Goal: Transaction & Acquisition: Purchase product/service

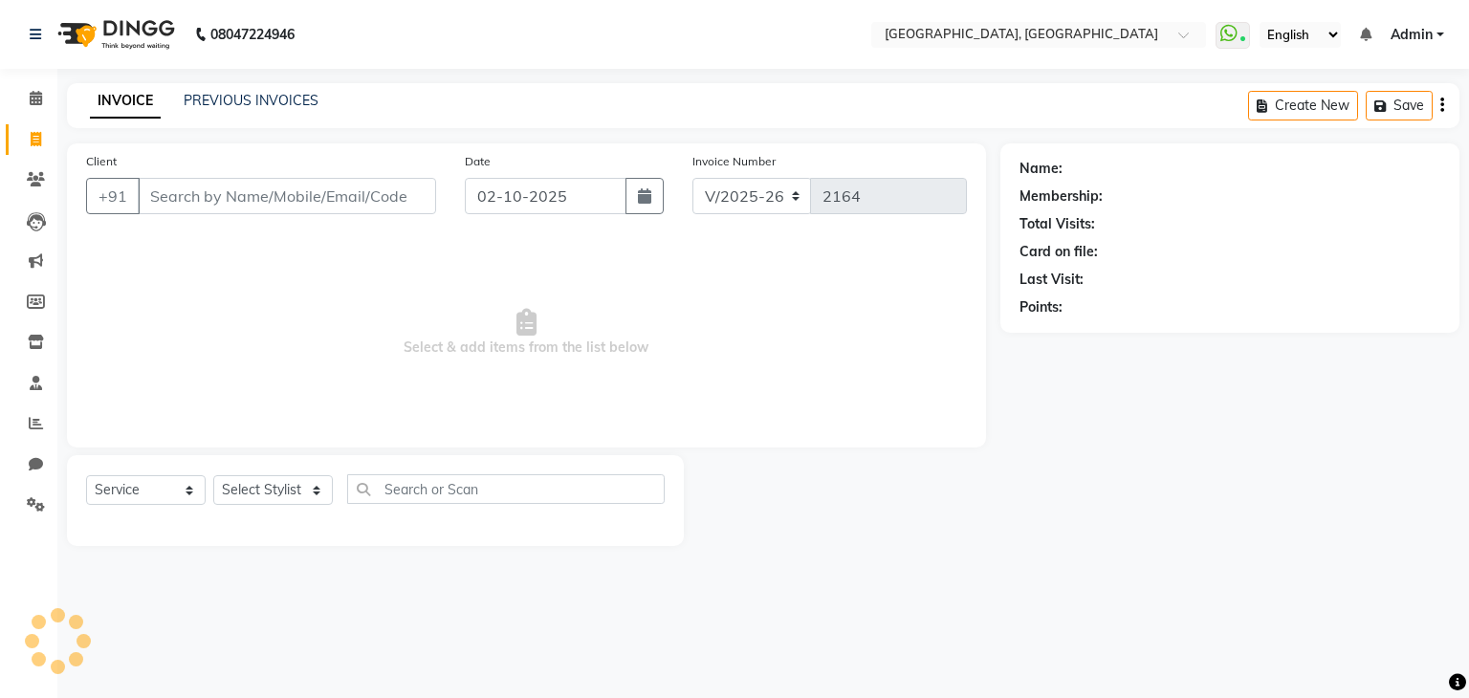
select select "6682"
select select "service"
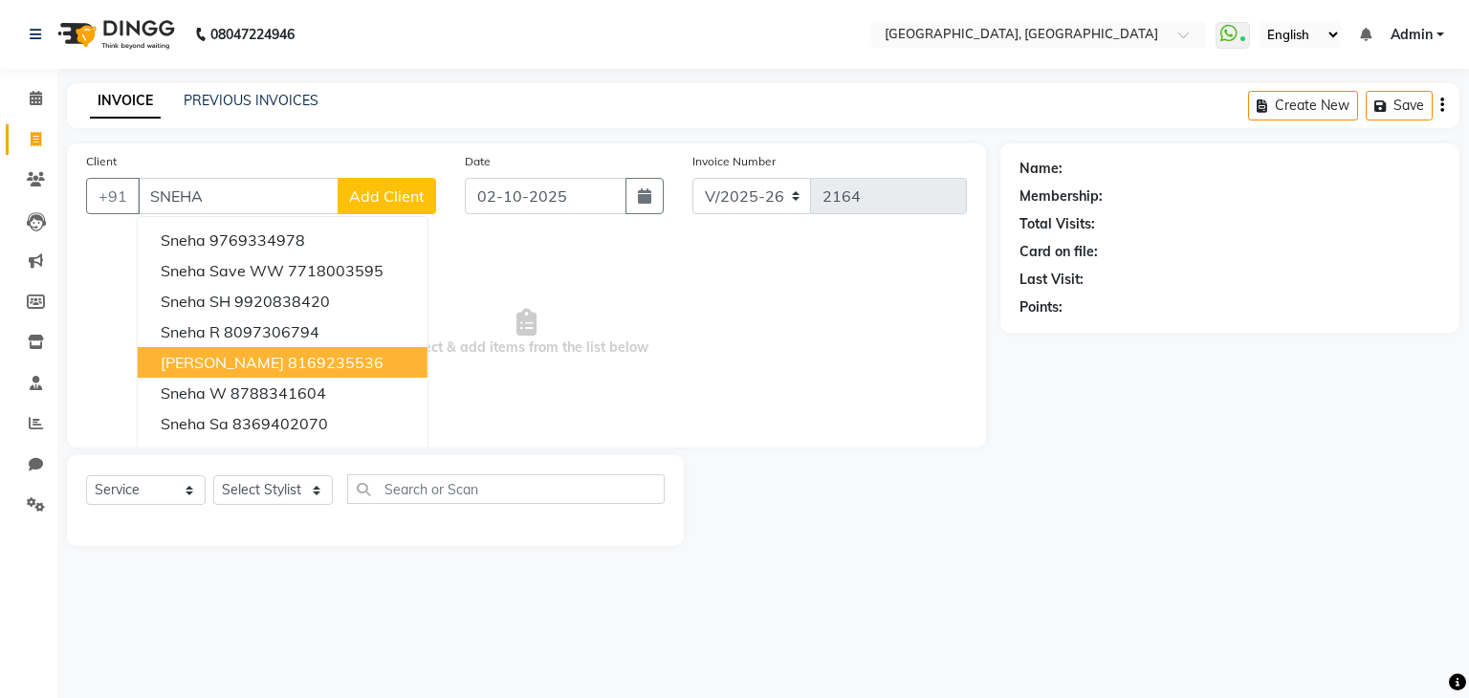
click at [298, 356] on ngb-highlight "8169235536" at bounding box center [336, 362] width 96 height 19
type input "8169235536"
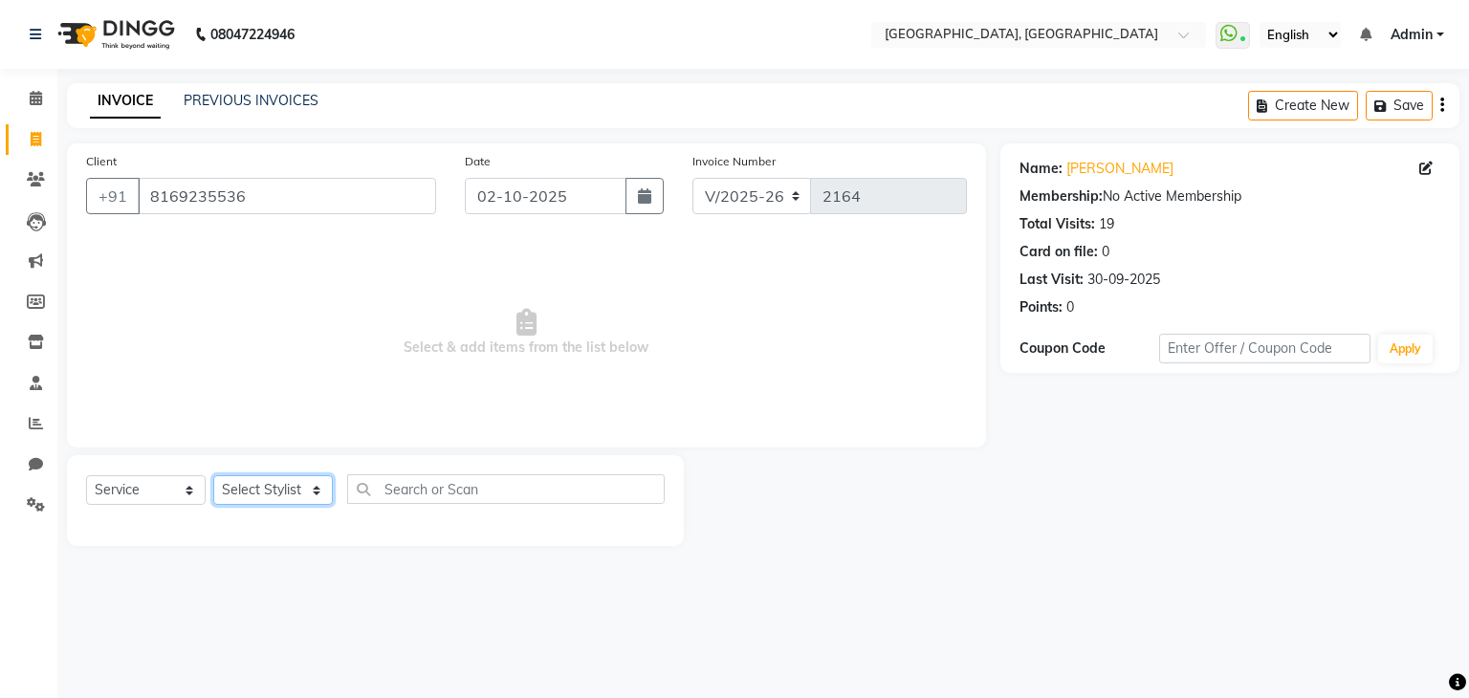
click at [265, 487] on select "Select Stylist Aarti paswan Ankit Arjun Athing Femita [PERSON_NAME] [PERSON_NAM…" at bounding box center [273, 490] width 120 height 30
select select "52261"
click at [213, 476] on select "Select Stylist Aarti paswan Ankit Arjun Athing Femita [PERSON_NAME] [PERSON_NAM…" at bounding box center [273, 490] width 120 height 30
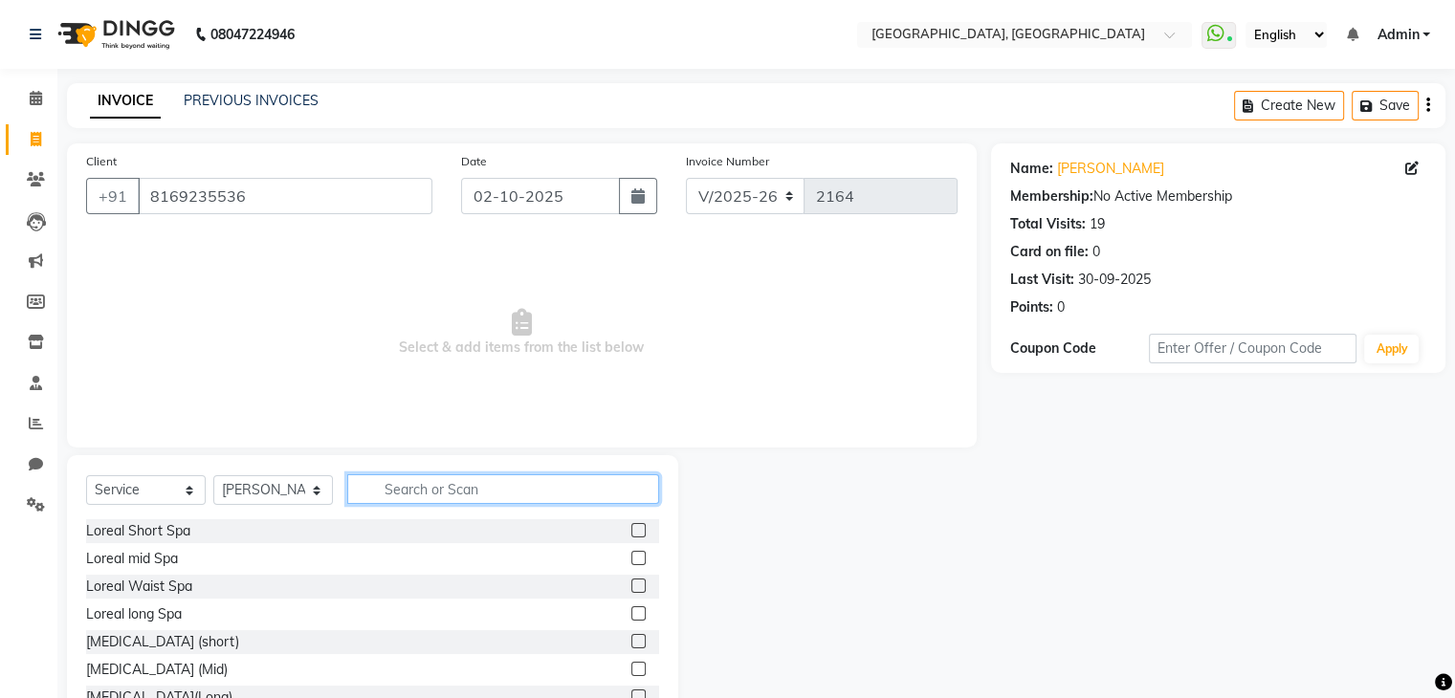
click at [386, 496] on input "text" at bounding box center [503, 489] width 312 height 30
type input "WAS"
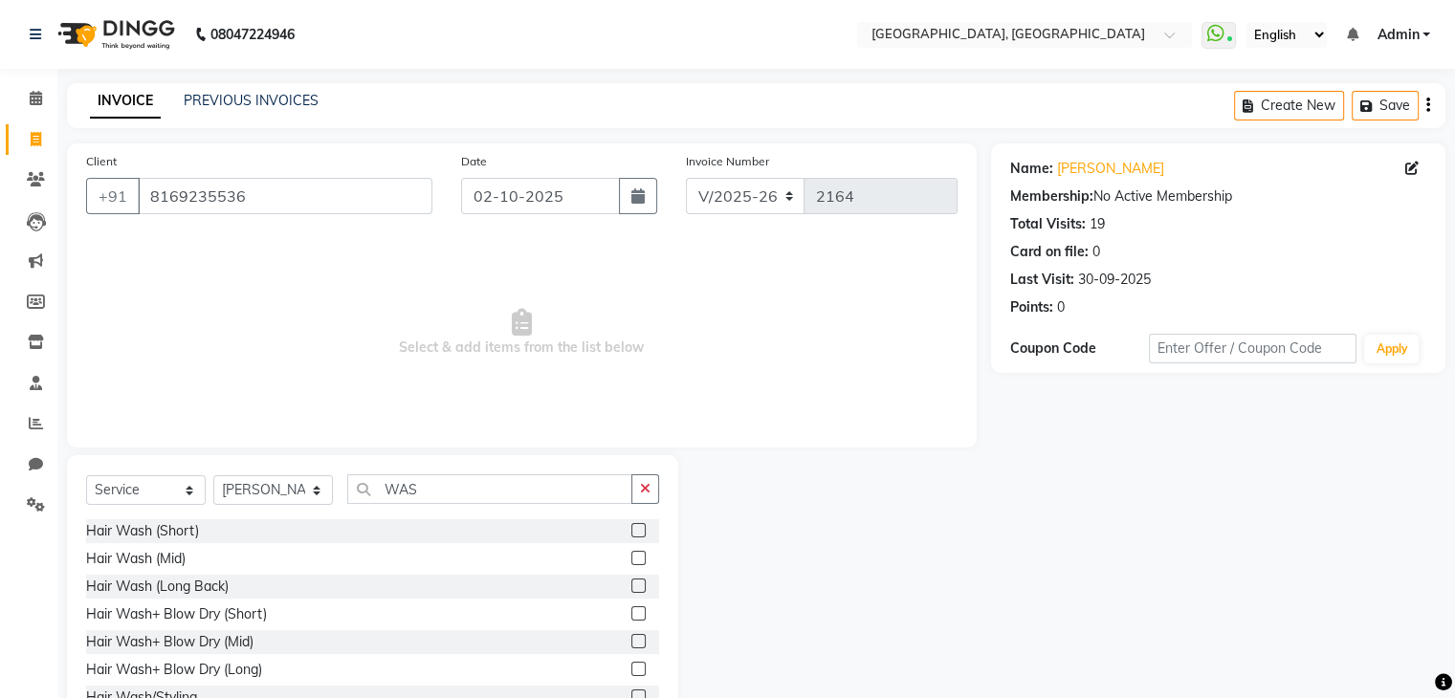
click at [631, 533] on label at bounding box center [638, 530] width 14 height 14
click at [631, 533] on input "checkbox" at bounding box center [637, 531] width 12 height 12
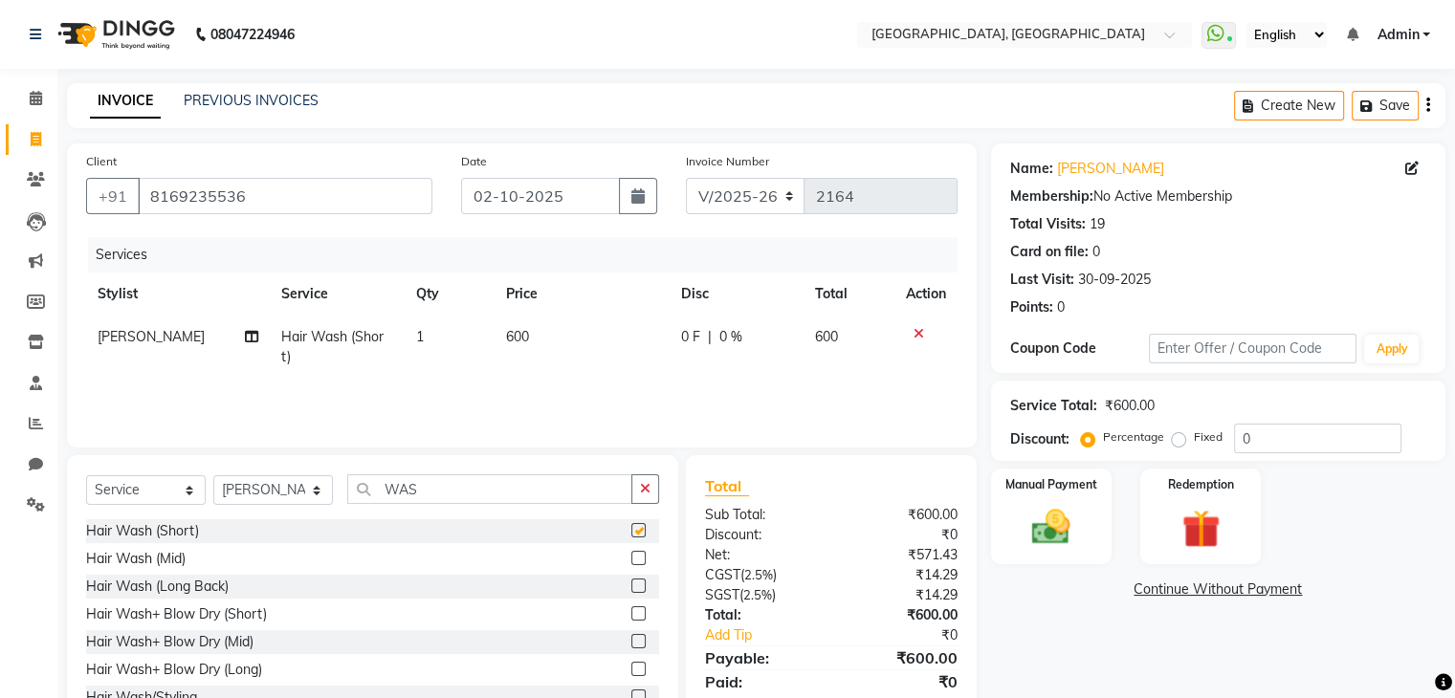
checkbox input "false"
click at [558, 341] on td "600" at bounding box center [582, 347] width 175 height 63
select select "52261"
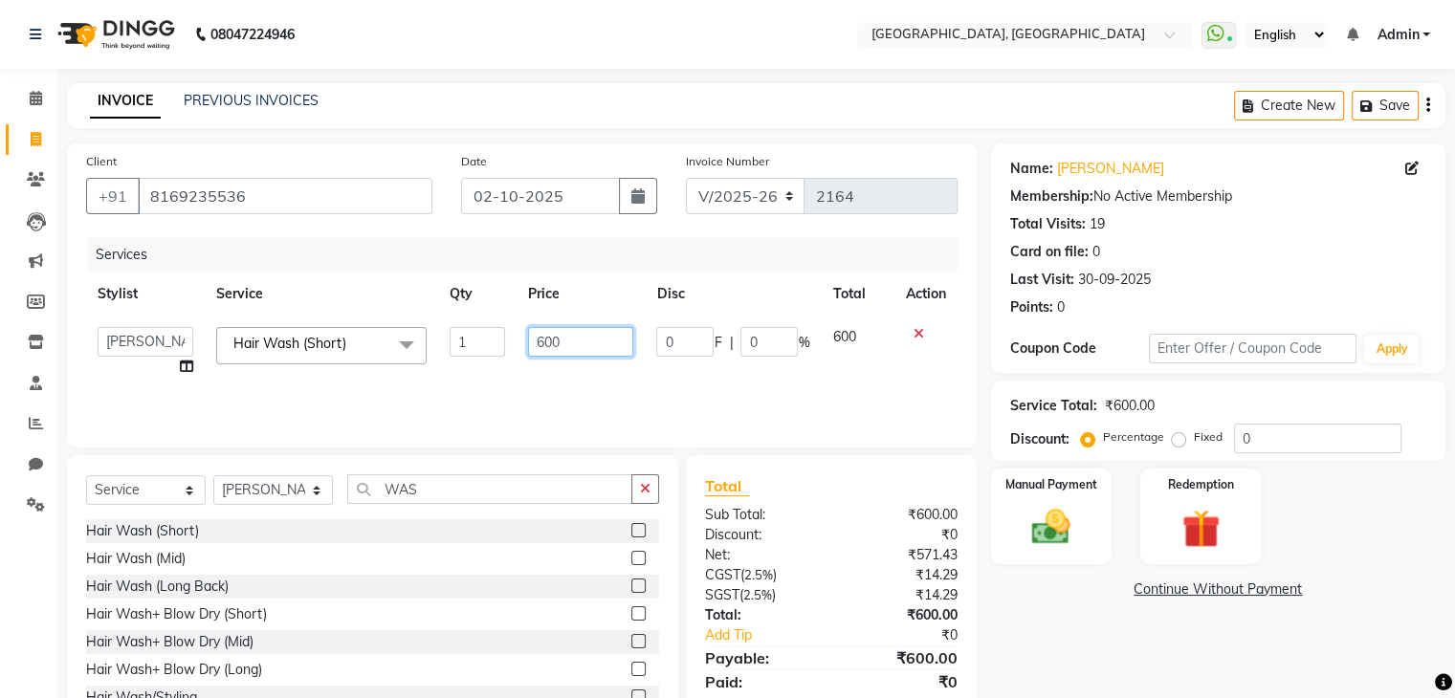
click at [584, 338] on input "600" at bounding box center [580, 342] width 105 height 30
type input "6"
type input "350"
click at [296, 484] on select "Select Stylist Aarti paswan Ankit Arjun Athing Femita [PERSON_NAME] [PERSON_NAM…" at bounding box center [273, 490] width 120 height 30
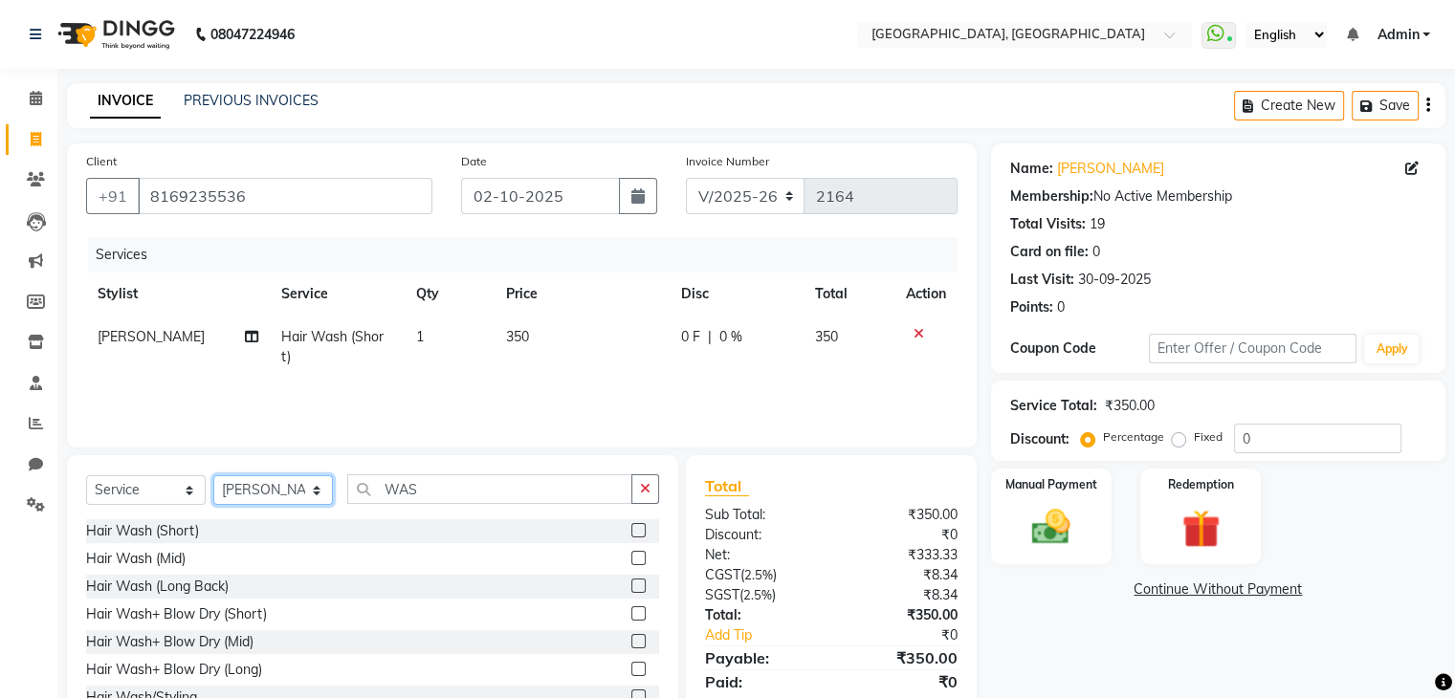
select select "68292"
click at [213, 476] on select "Select Stylist Aarti paswan Ankit Arjun Athing Femita [PERSON_NAME] [PERSON_NAM…" at bounding box center [273, 490] width 120 height 30
click at [640, 489] on icon "button" at bounding box center [645, 488] width 11 height 13
type input "WAS"
click at [631, 533] on label at bounding box center [638, 530] width 14 height 14
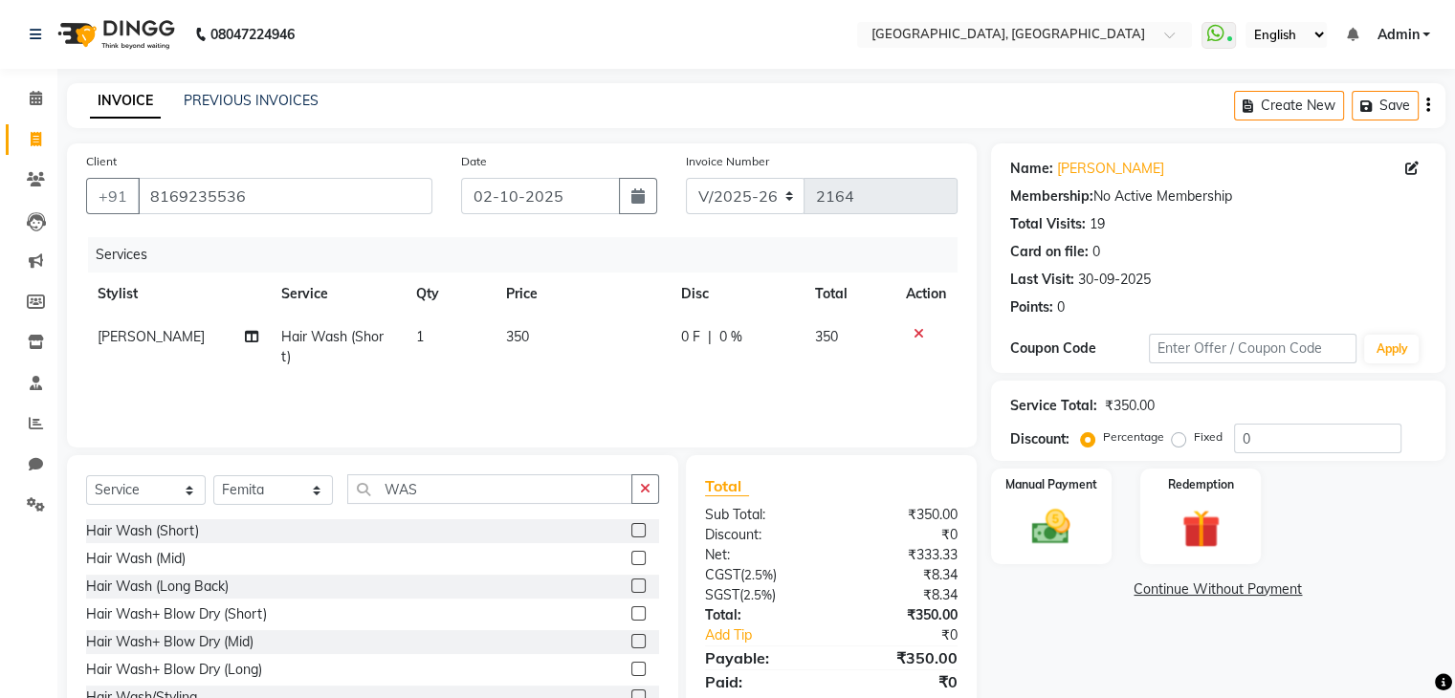
click at [631, 533] on input "checkbox" at bounding box center [637, 531] width 12 height 12
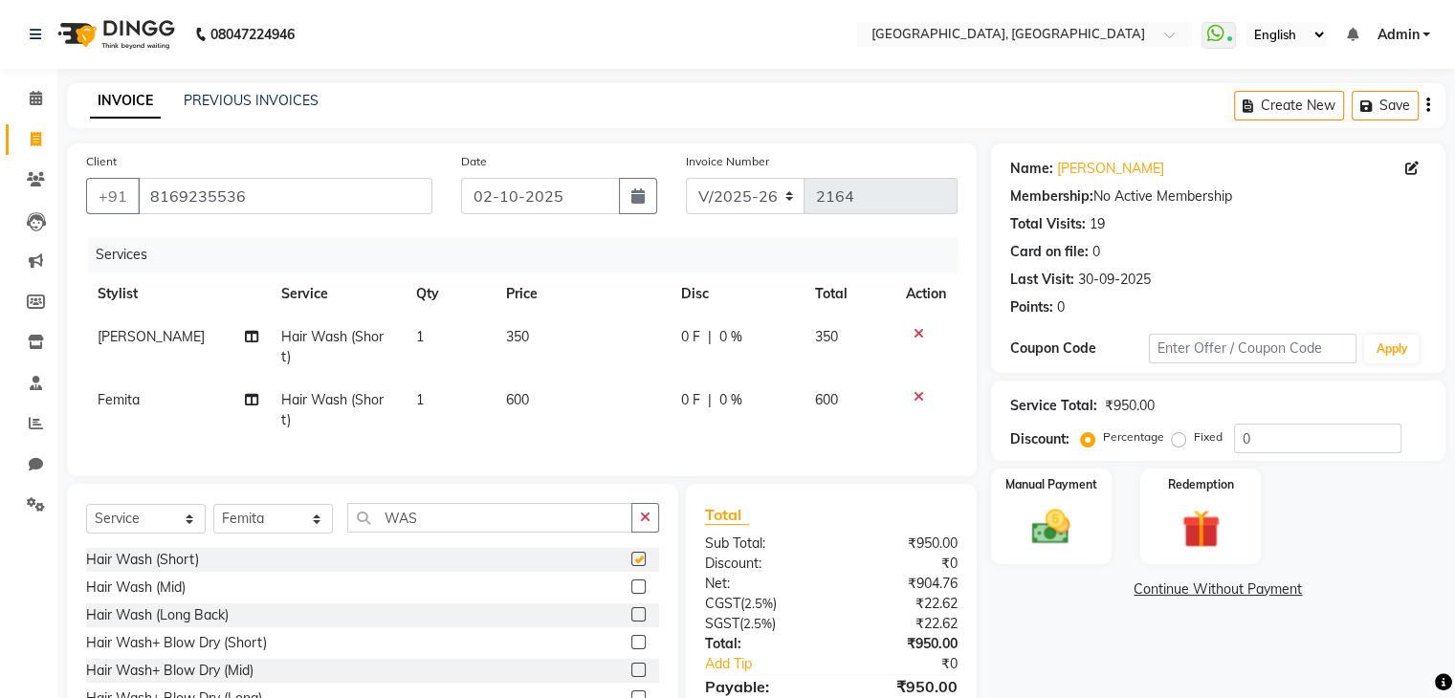
click at [603, 420] on td "600" at bounding box center [582, 410] width 175 height 63
click at [606, 411] on td "600" at bounding box center [582, 410] width 175 height 63
checkbox input "false"
select select "68292"
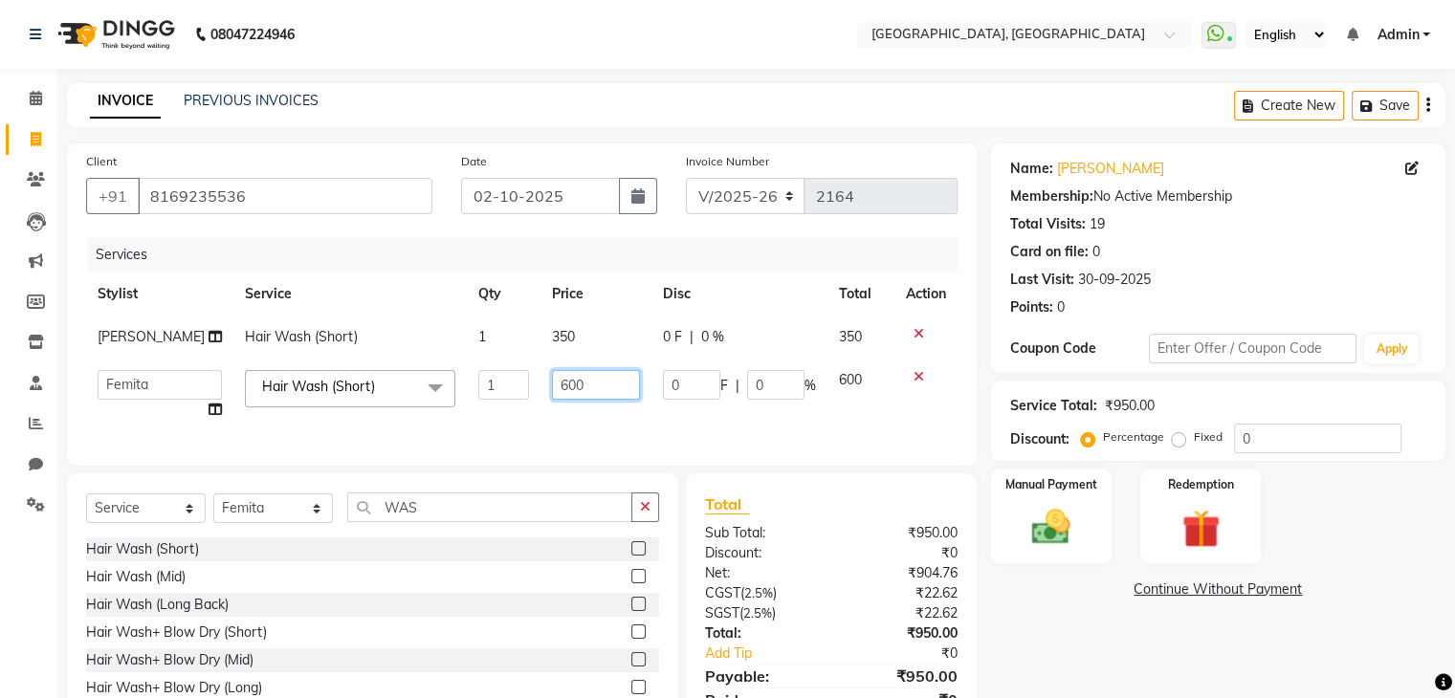
click at [621, 388] on input "600" at bounding box center [596, 385] width 88 height 30
type input "6"
type input "350"
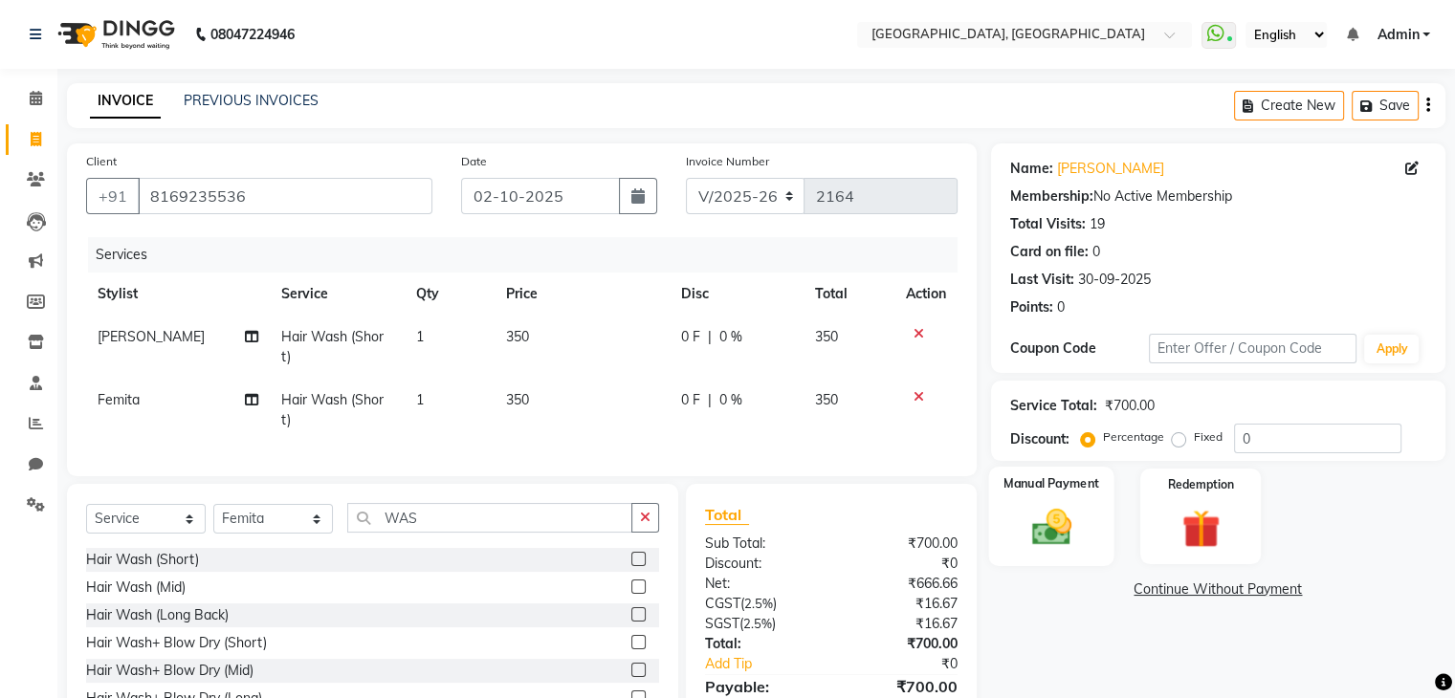
click at [1019, 538] on img at bounding box center [1051, 528] width 64 height 46
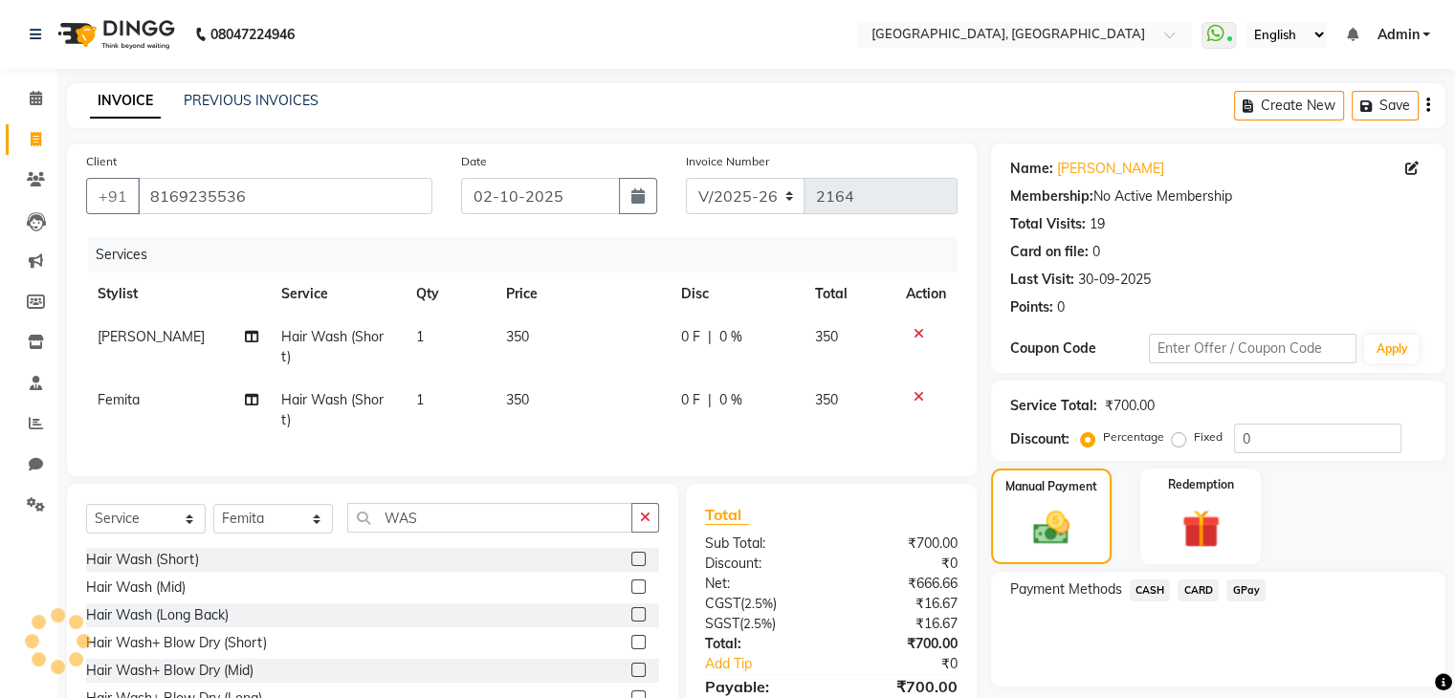
click at [1247, 590] on span "GPay" at bounding box center [1245, 591] width 39 height 22
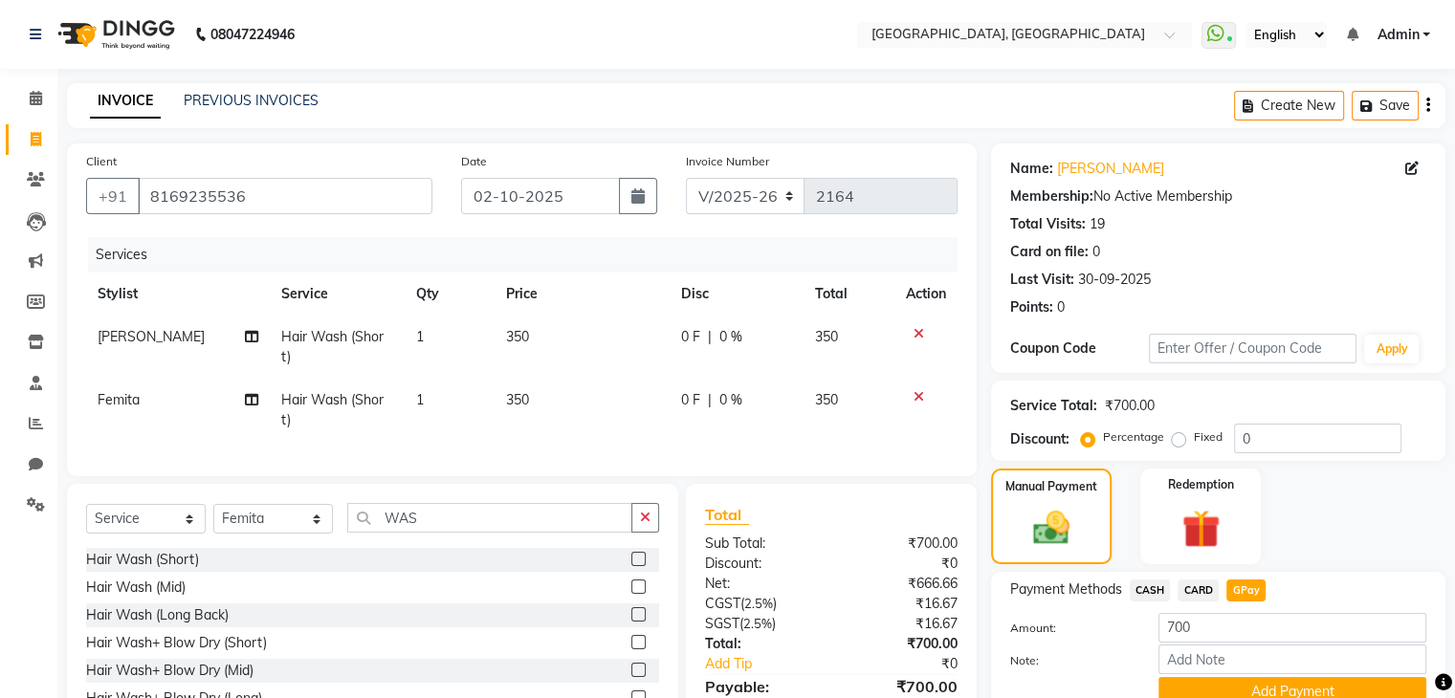
scroll to position [112, 0]
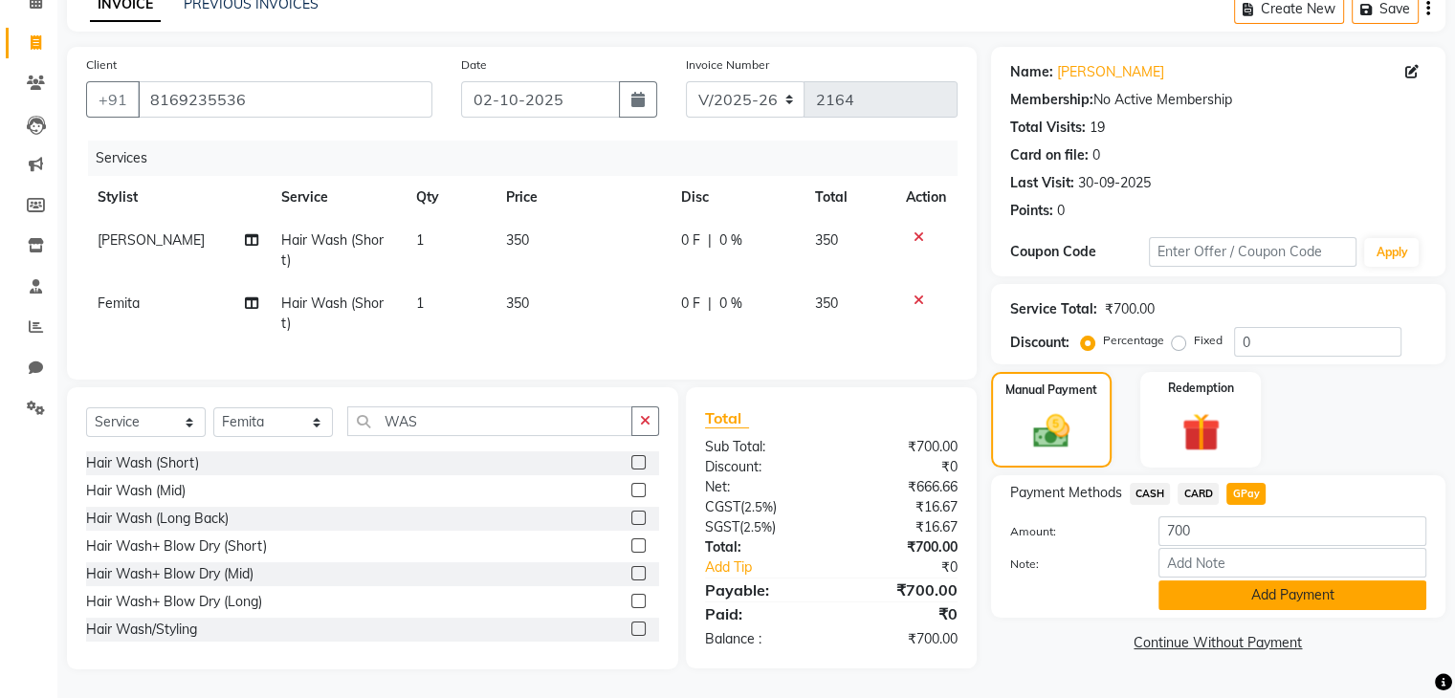
click at [1229, 593] on button "Add Payment" at bounding box center [1292, 596] width 268 height 30
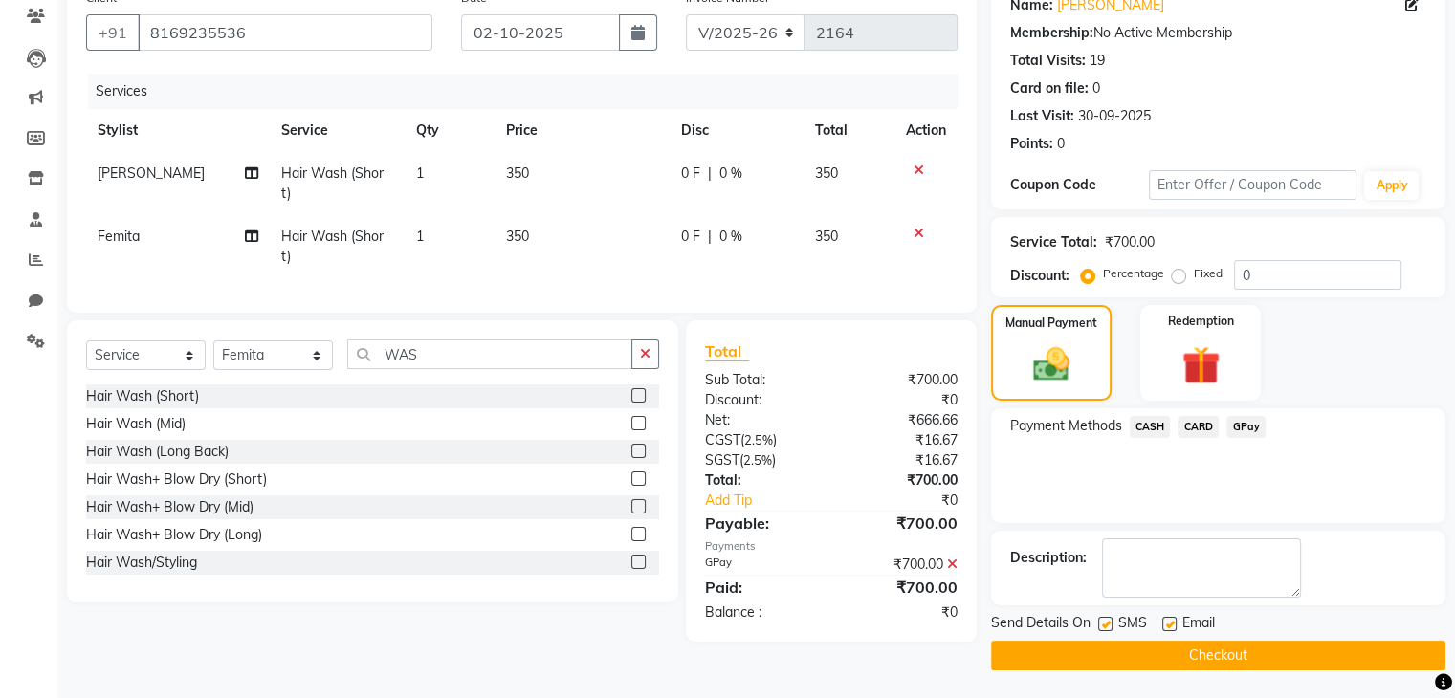
click at [1105, 618] on label at bounding box center [1105, 624] width 14 height 14
click at [1105, 619] on input "checkbox" at bounding box center [1104, 625] width 12 height 12
checkbox input "false"
click at [1088, 652] on button "Checkout" at bounding box center [1218, 656] width 454 height 30
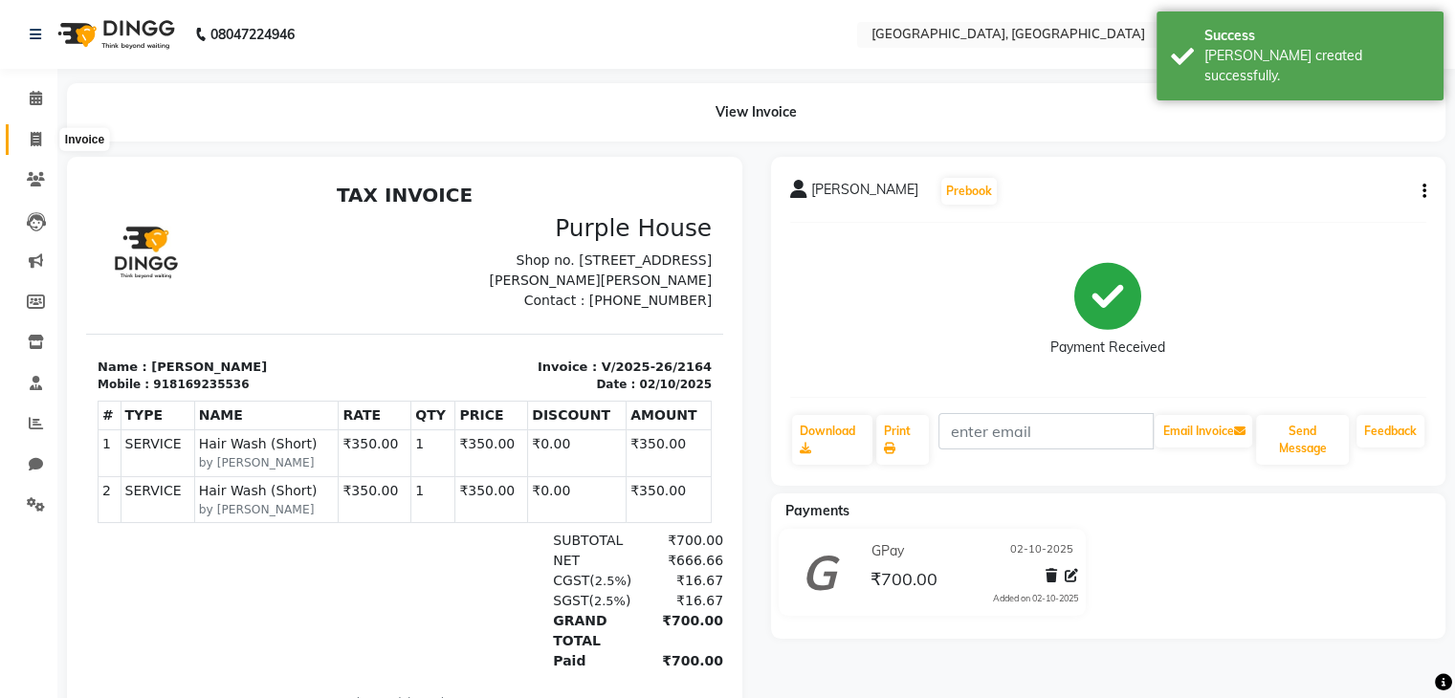
click at [33, 148] on span at bounding box center [35, 140] width 33 height 22
select select "6682"
select select "service"
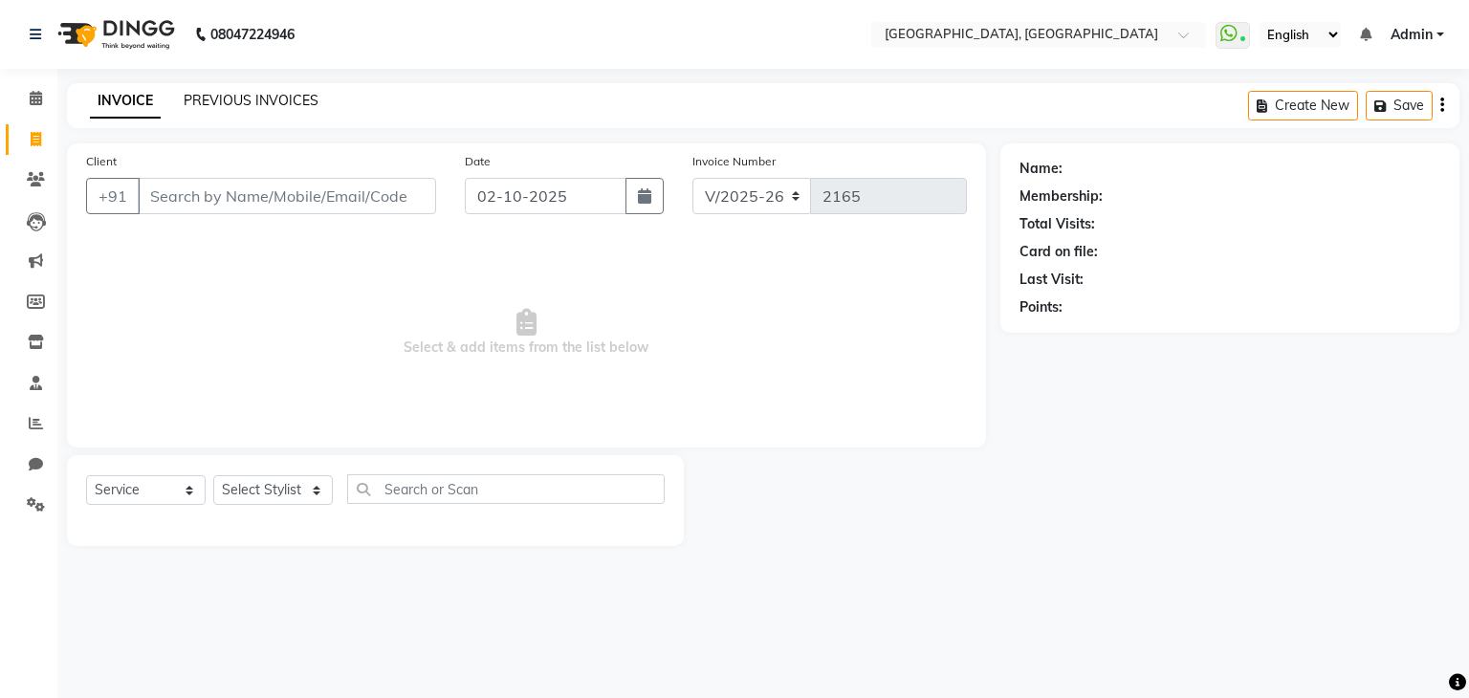
click at [218, 100] on link "PREVIOUS INVOICES" at bounding box center [251, 100] width 135 height 17
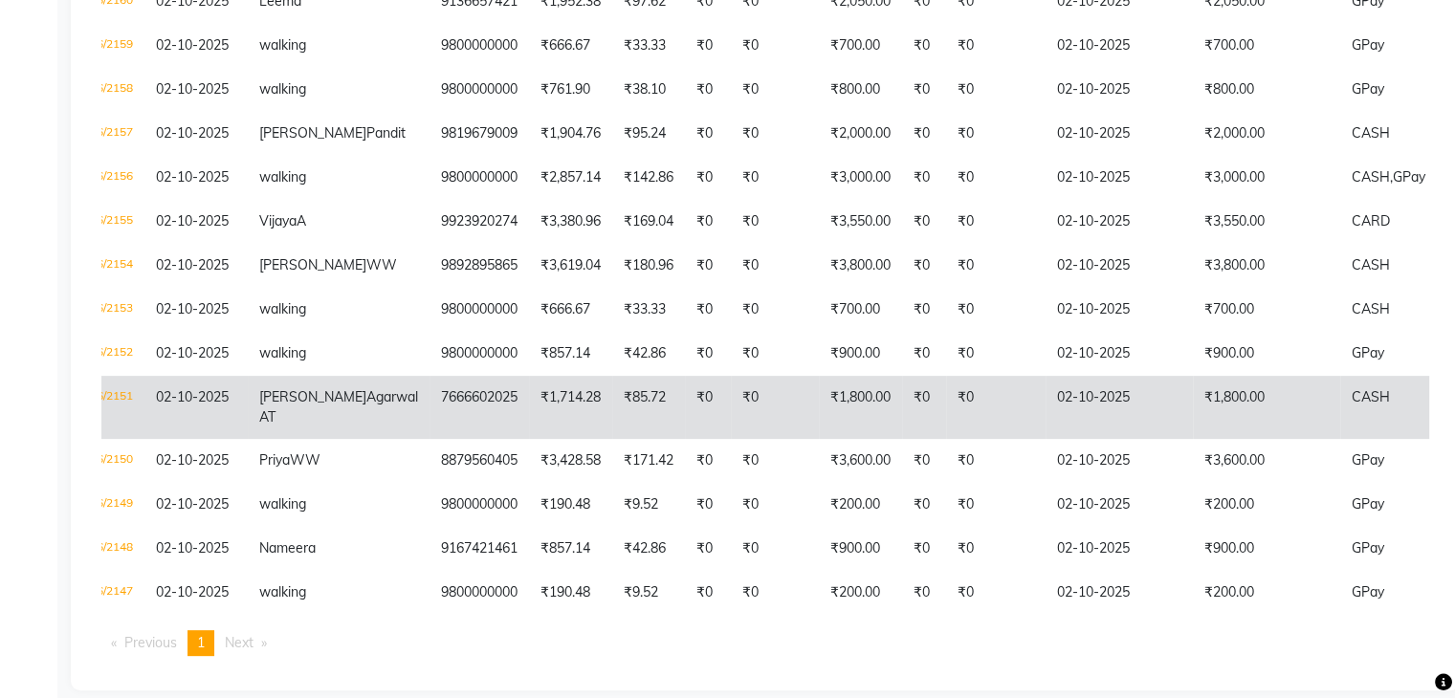
scroll to position [0, 67]
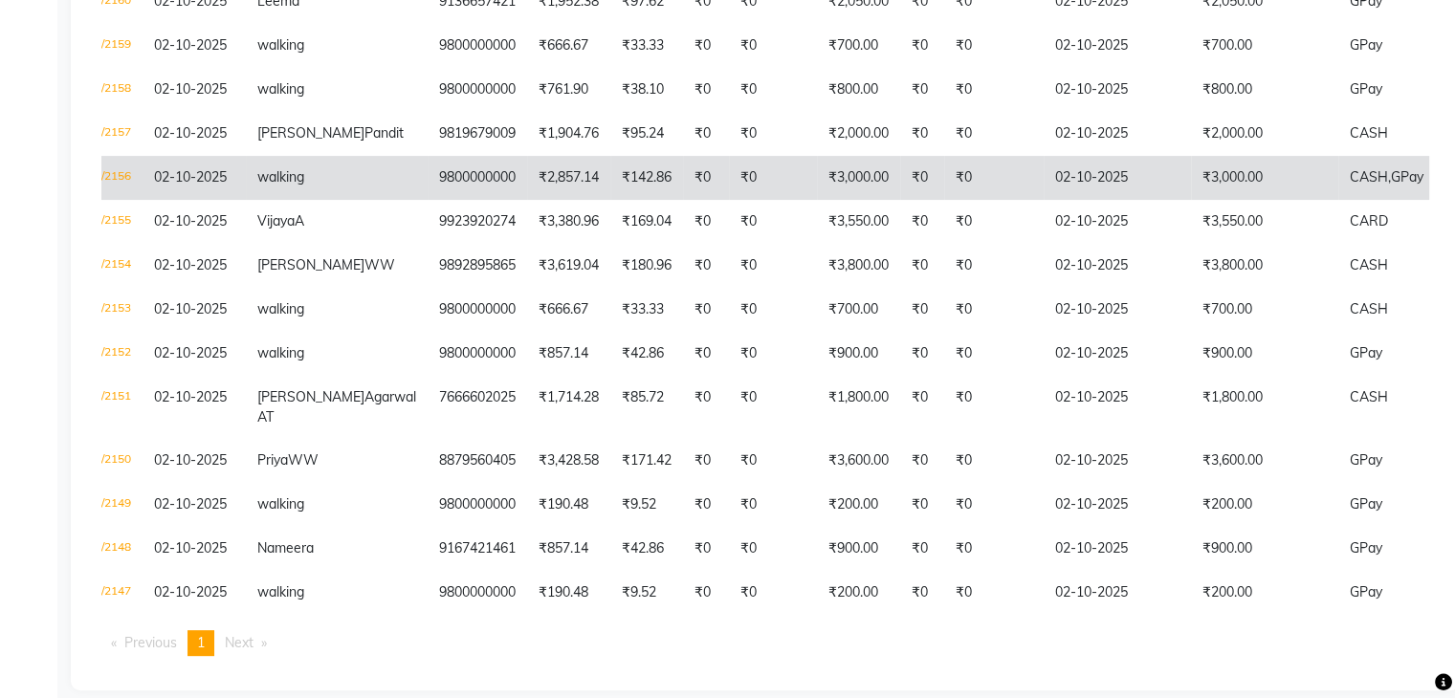
click at [610, 200] on td "₹142.86" at bounding box center [646, 178] width 73 height 44
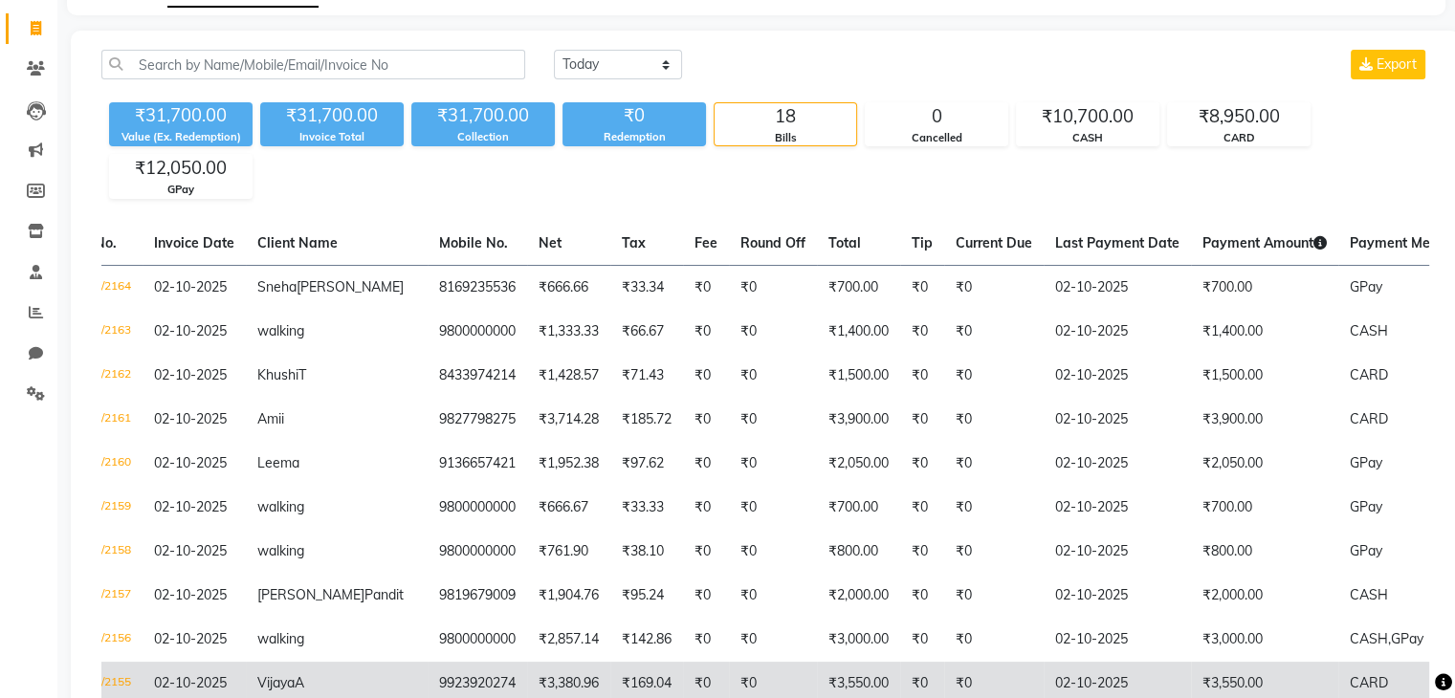
scroll to position [0, 0]
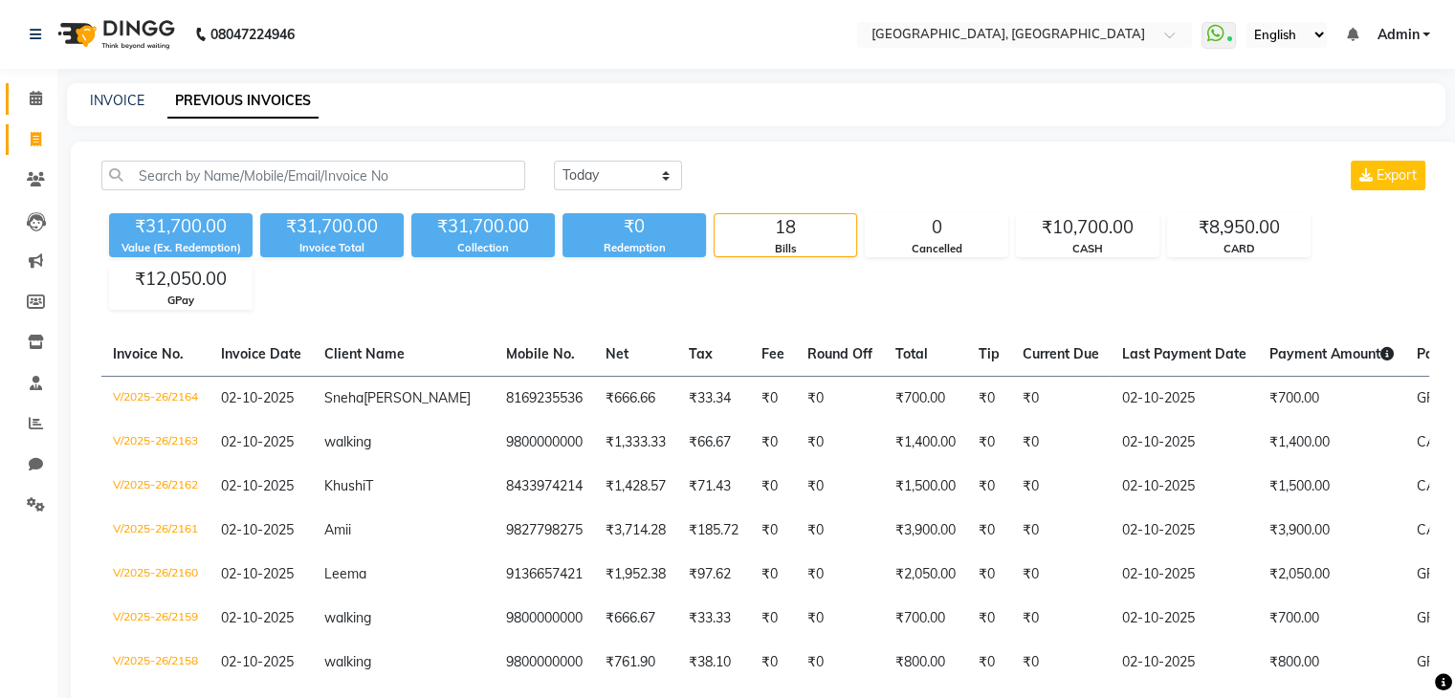
click at [16, 101] on link "Calendar" at bounding box center [29, 99] width 46 height 32
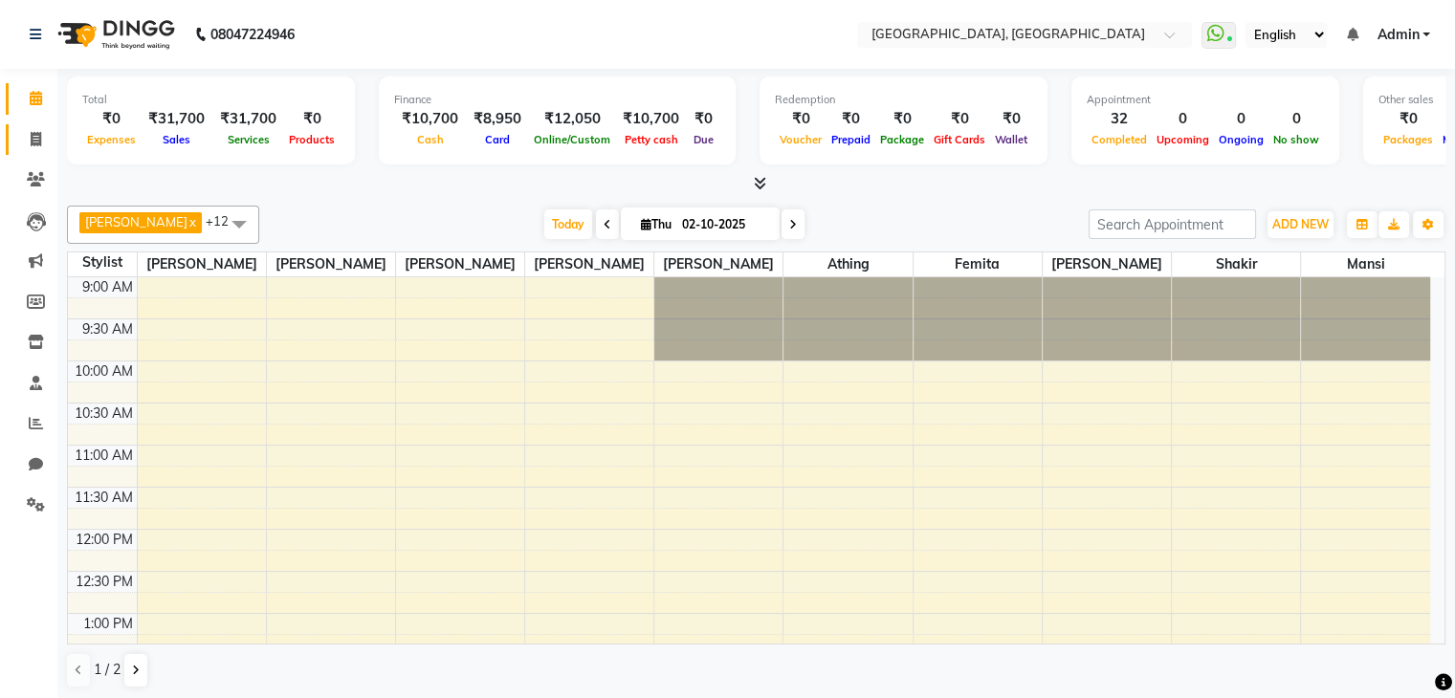
click at [9, 151] on link "Invoice" at bounding box center [29, 140] width 46 height 32
select select "6682"
select select "service"
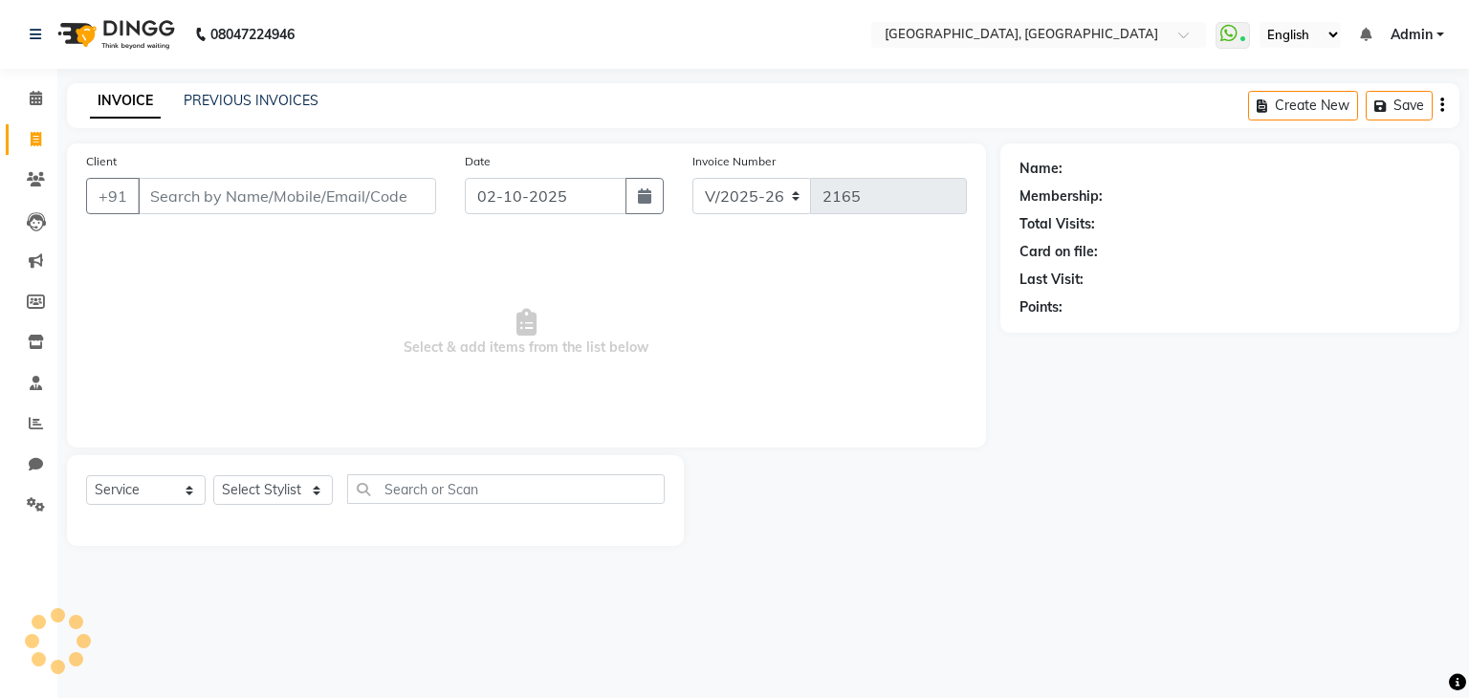
click at [182, 97] on div "INVOICE PREVIOUS INVOICES" at bounding box center [193, 101] width 252 height 20
click at [195, 109] on div "PREVIOUS INVOICES" at bounding box center [251, 101] width 135 height 20
click at [207, 101] on link "PREVIOUS INVOICES" at bounding box center [251, 100] width 135 height 17
select select "6682"
select select "service"
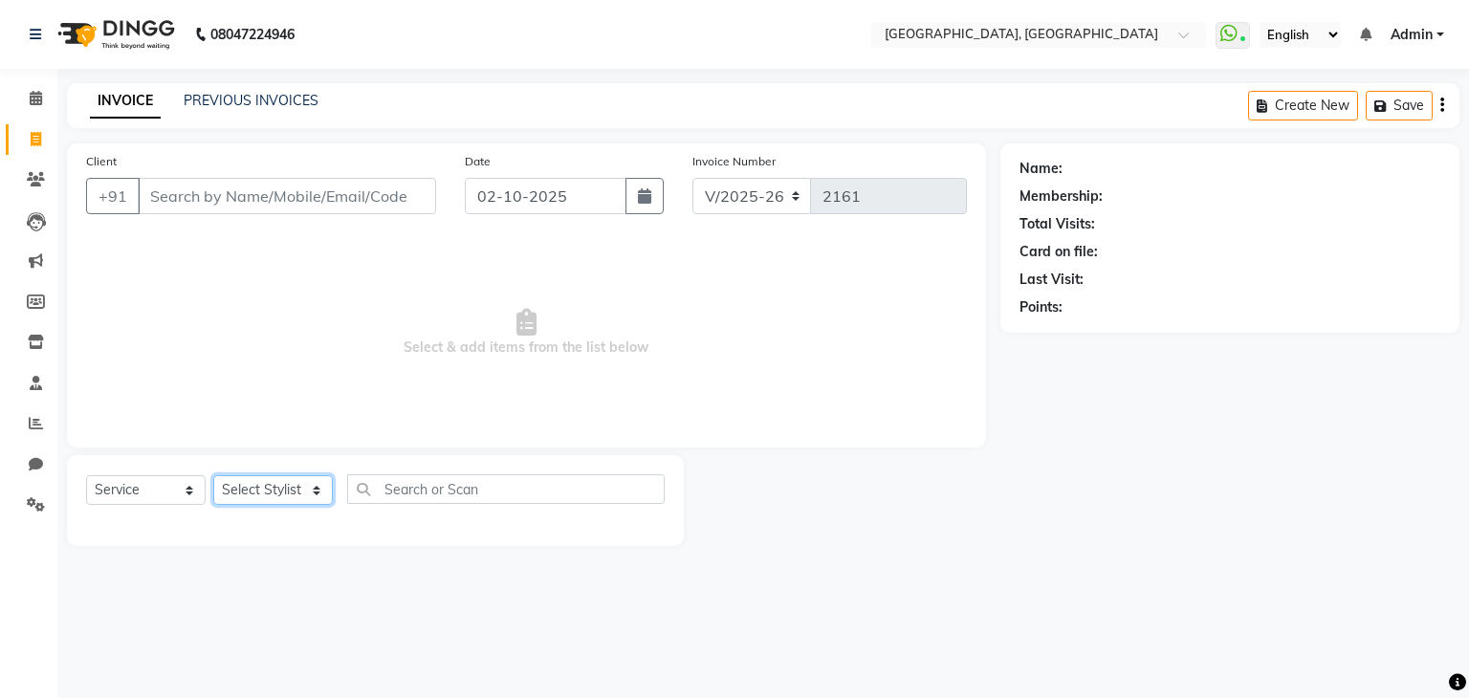
click at [276, 491] on select "Select Stylist Aarti paswan Ankit Arjun Athing Femita [PERSON_NAME] [PERSON_NAM…" at bounding box center [273, 490] width 120 height 30
select select "88735"
click at [213, 476] on select "Select Stylist Aarti paswan Ankit Arjun Athing Femita [PERSON_NAME] [PERSON_NAM…" at bounding box center [273, 490] width 120 height 30
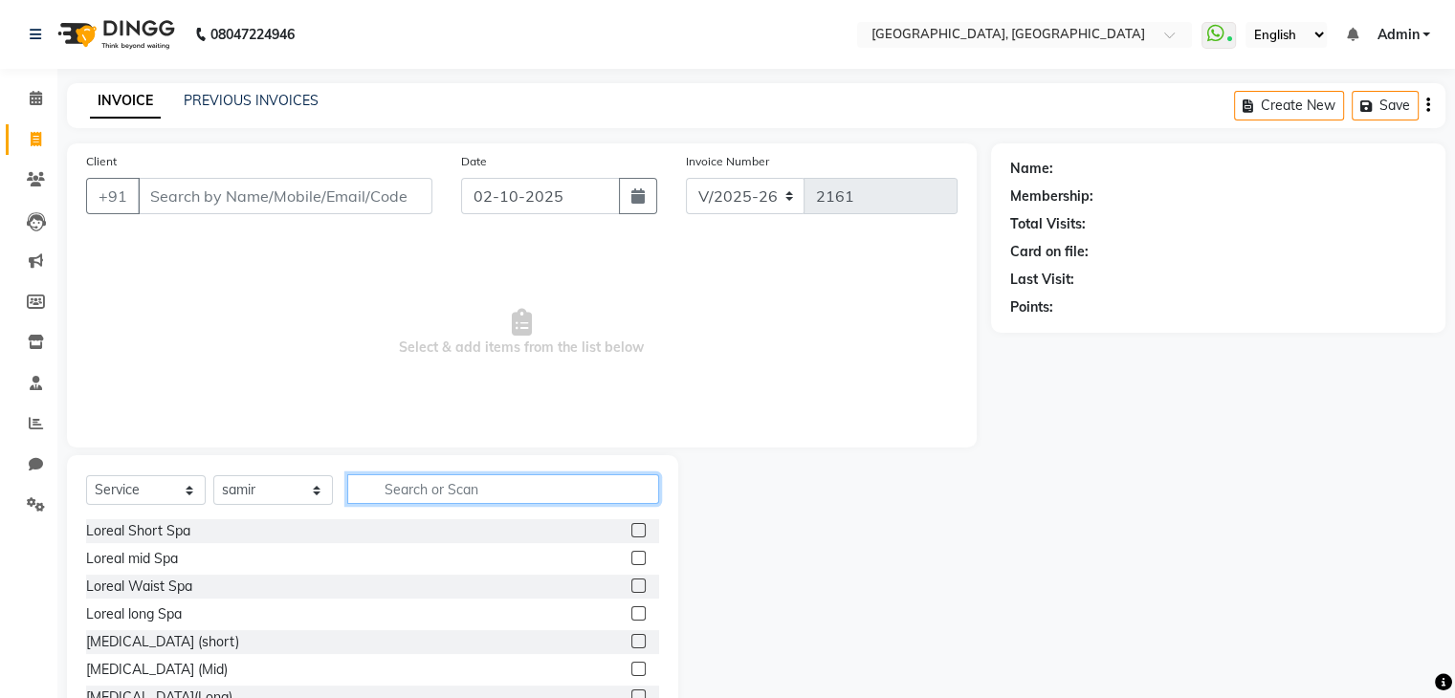
click at [388, 495] on input "text" at bounding box center [503, 489] width 312 height 30
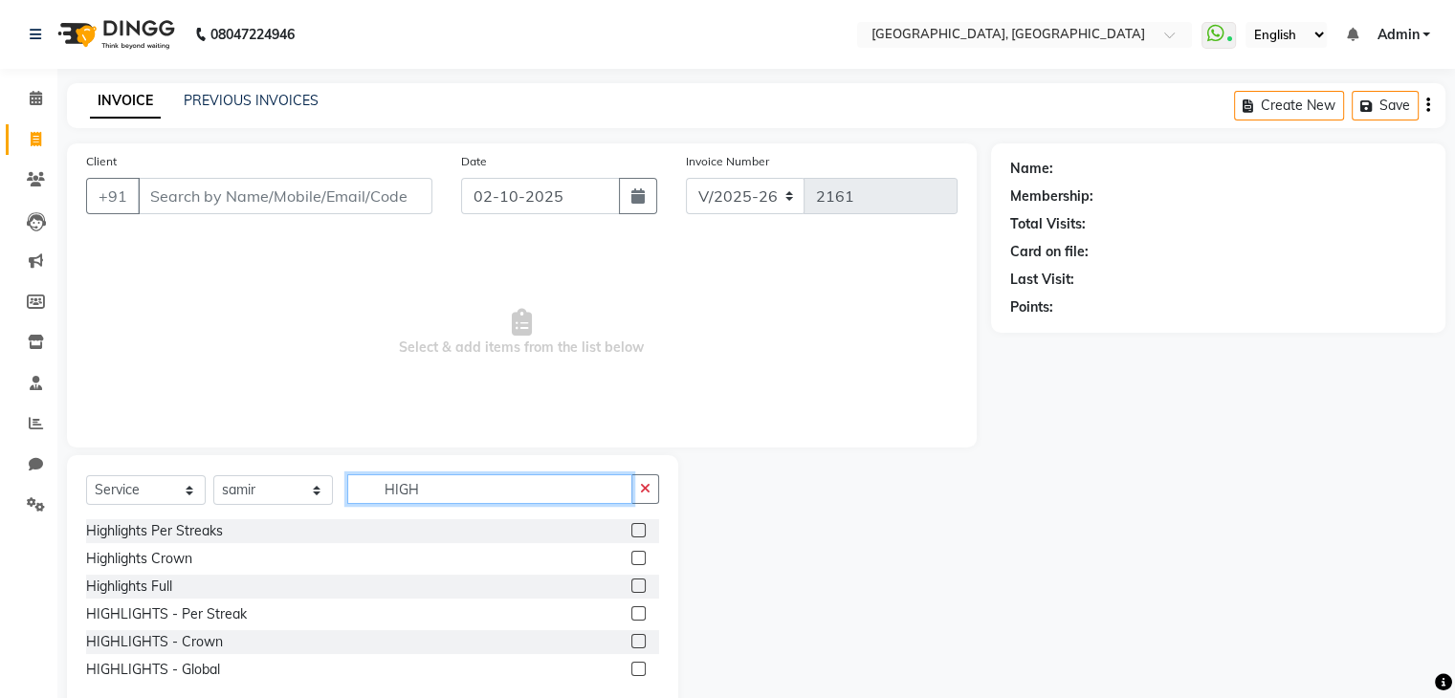
type input "HIGH"
click at [639, 583] on label at bounding box center [638, 586] width 14 height 14
click at [639, 583] on input "checkbox" at bounding box center [637, 587] width 12 height 12
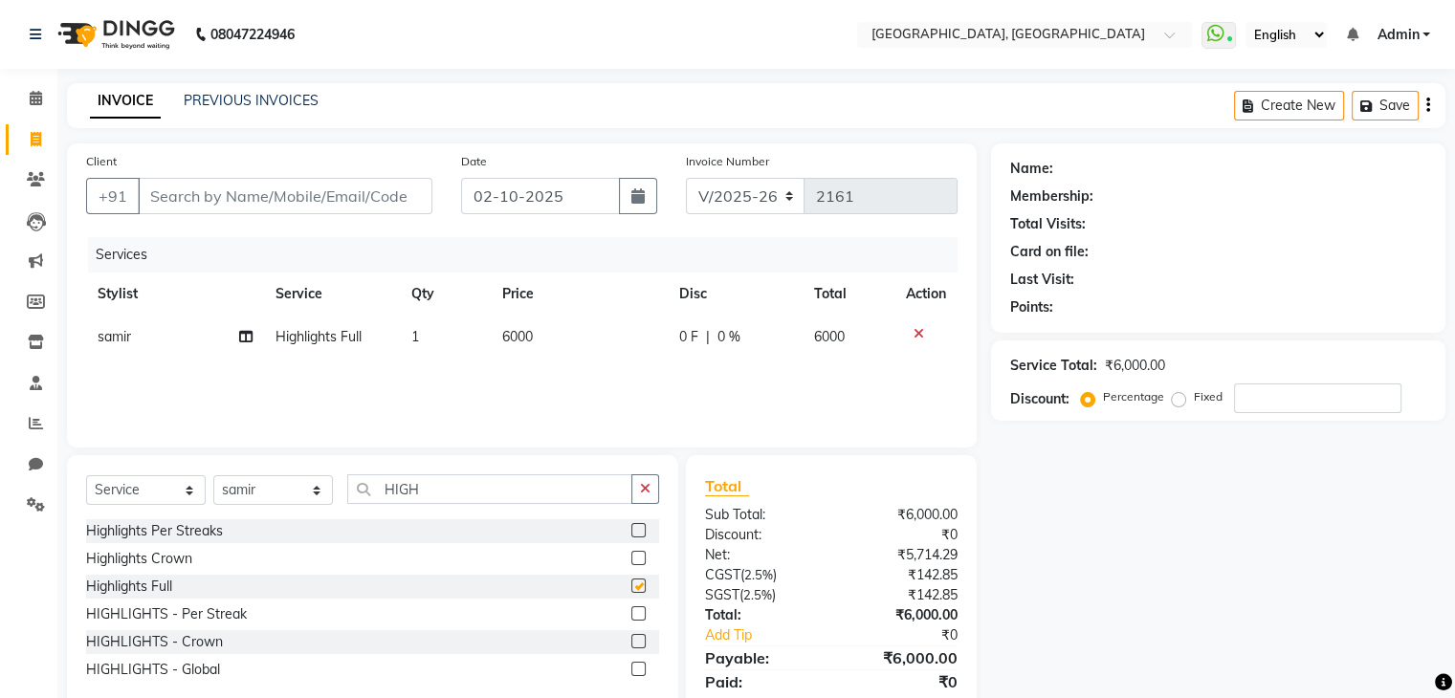
checkbox input "false"
click at [529, 342] on span "6000" at bounding box center [517, 336] width 31 height 17
select select "88735"
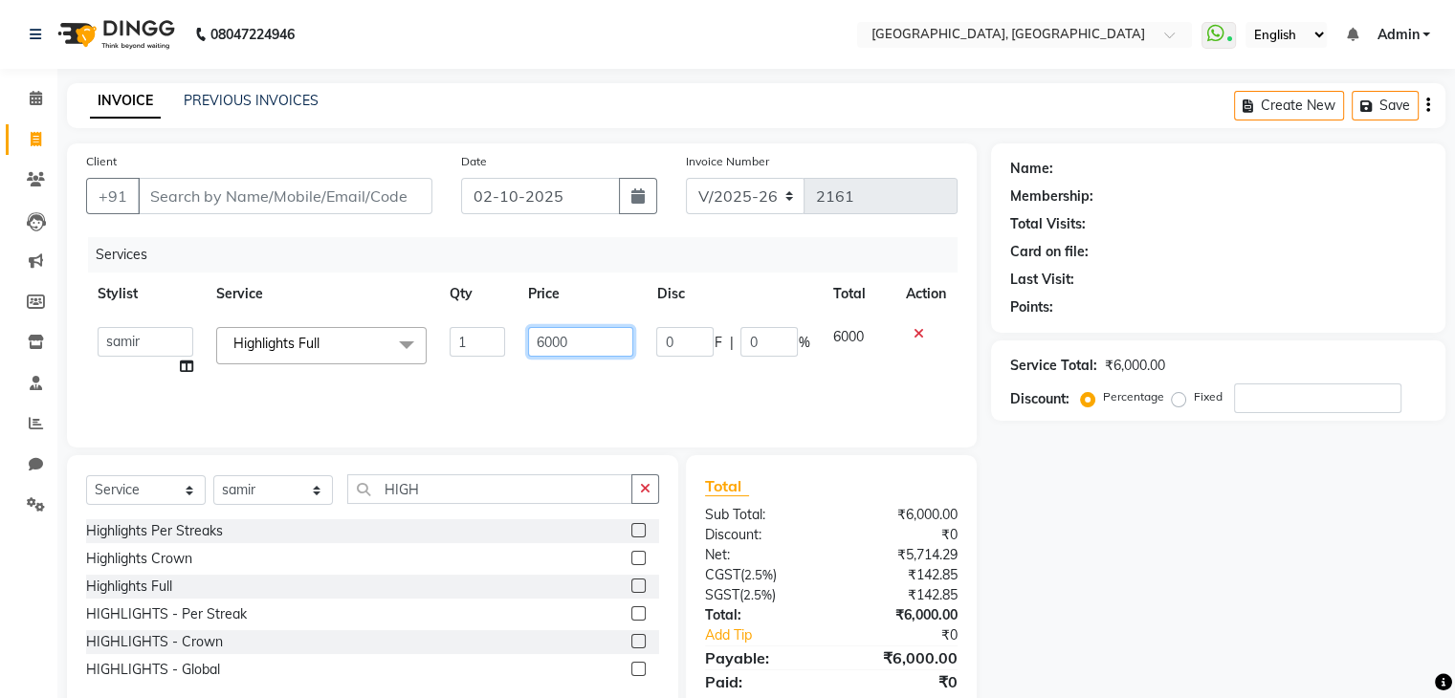
click at [547, 345] on input "6000" at bounding box center [580, 342] width 105 height 30
type input "7000"
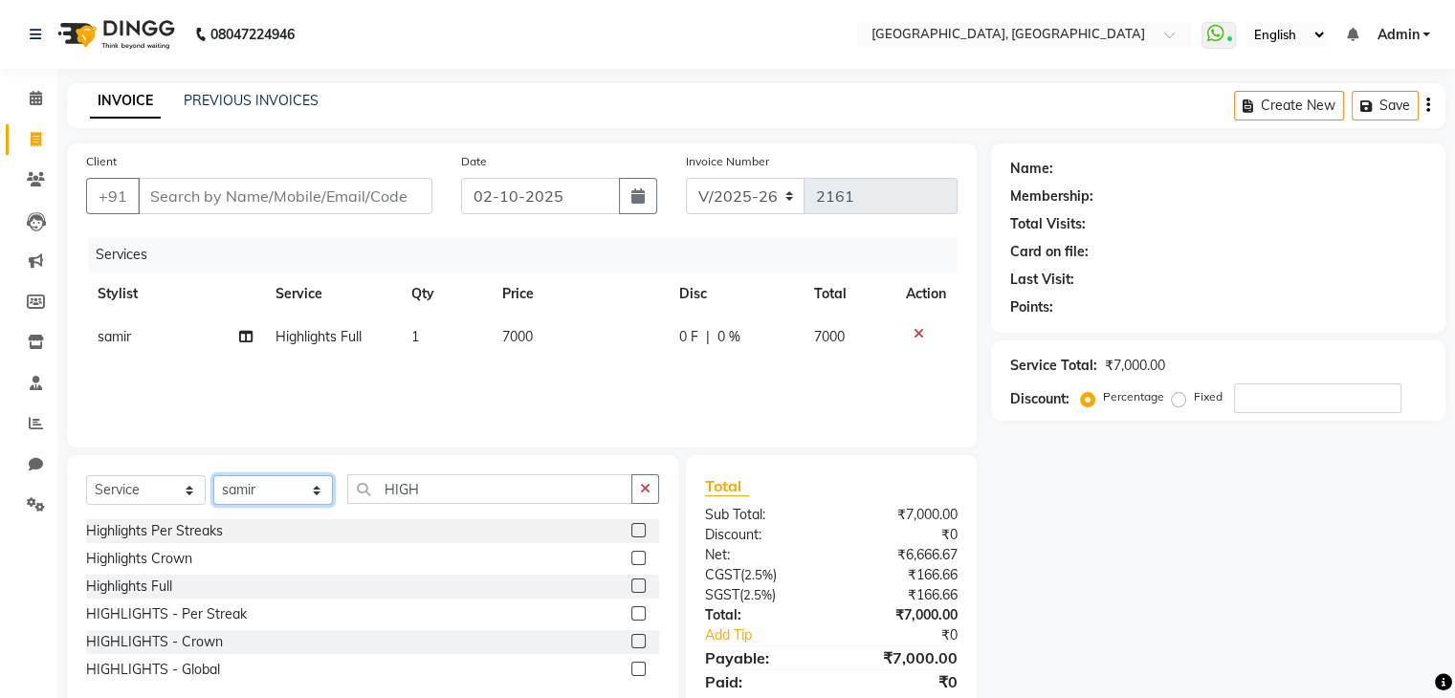
click at [246, 483] on select "Select Stylist Aarti paswan Ankit Arjun Athing Femita [PERSON_NAME] [PERSON_NAM…" at bounding box center [273, 490] width 120 height 30
select select "56705"
click at [213, 476] on select "Select Stylist Aarti paswan Ankit Arjun Athing Femita [PERSON_NAME] [PERSON_NAM…" at bounding box center [273, 490] width 120 height 30
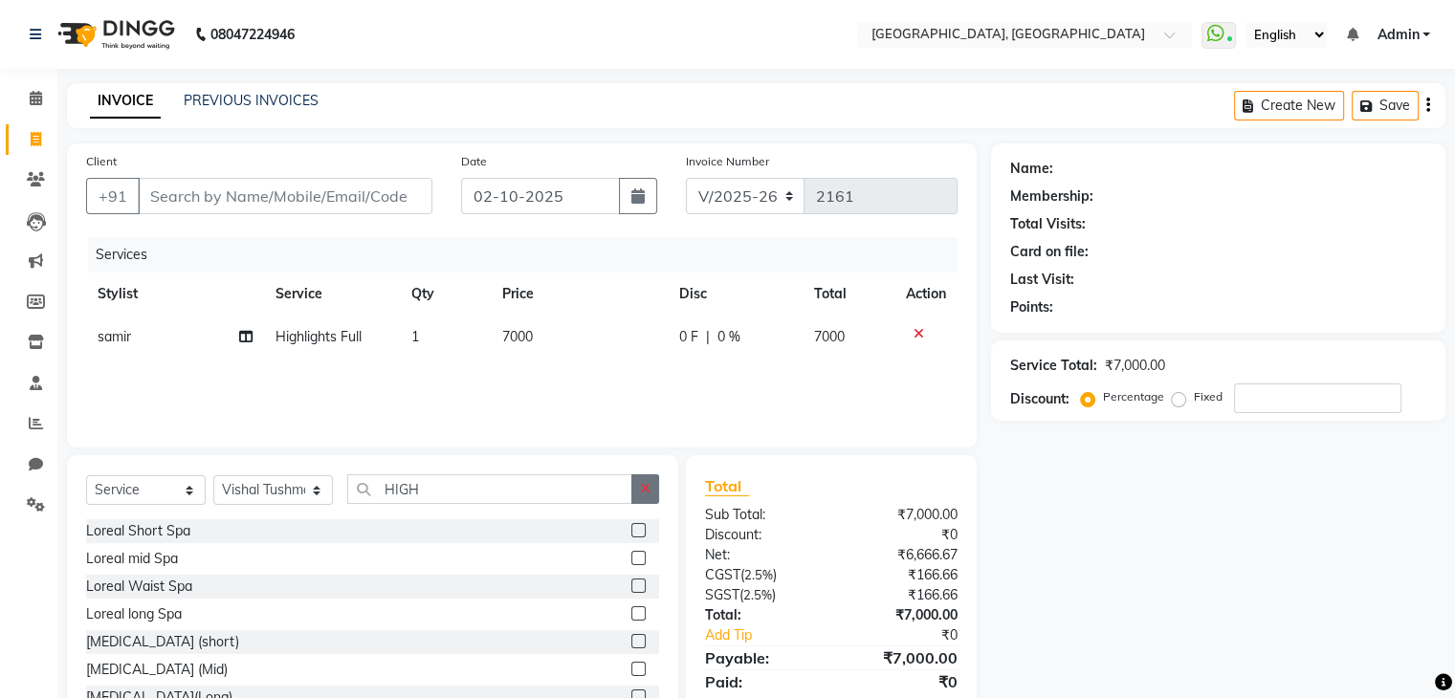
click at [639, 479] on button "button" at bounding box center [645, 489] width 28 height 30
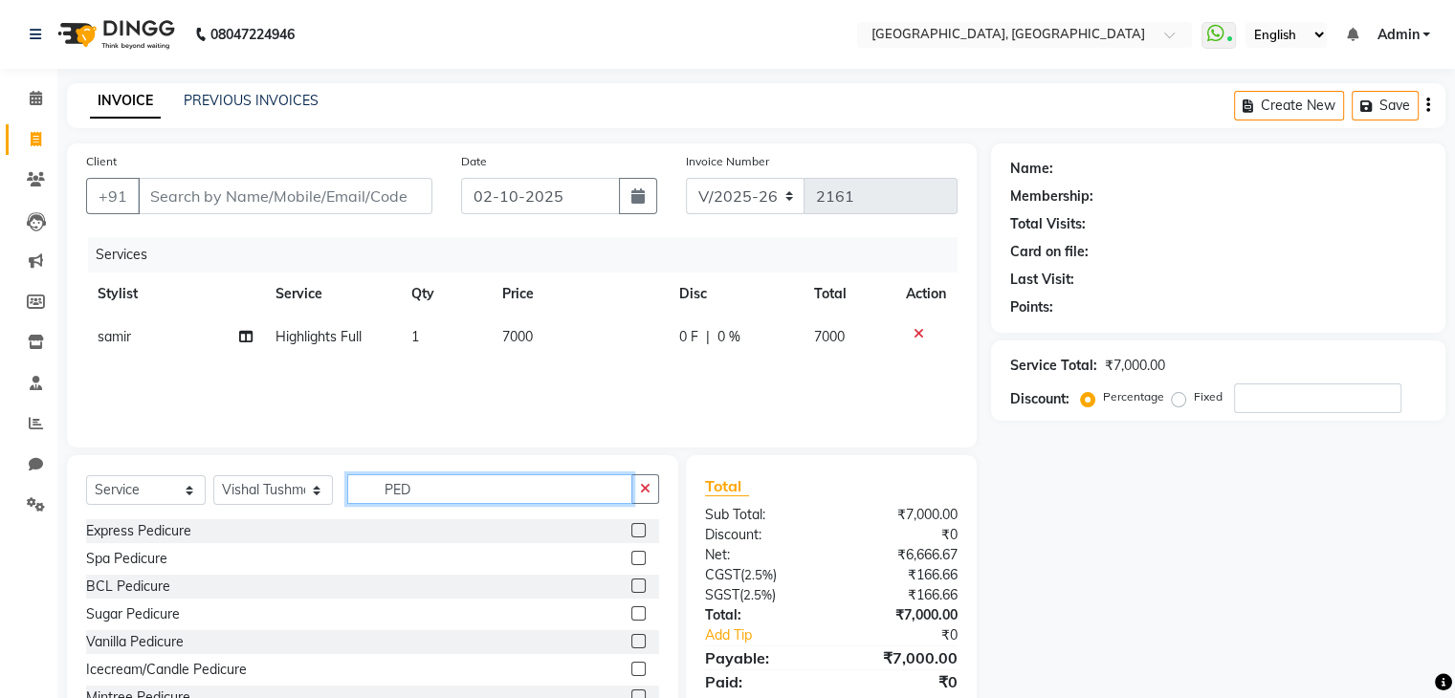
type input "PED"
click at [631, 522] on div at bounding box center [645, 531] width 28 height 24
click at [631, 528] on label at bounding box center [638, 530] width 14 height 14
click at [631, 528] on input "checkbox" at bounding box center [637, 531] width 12 height 12
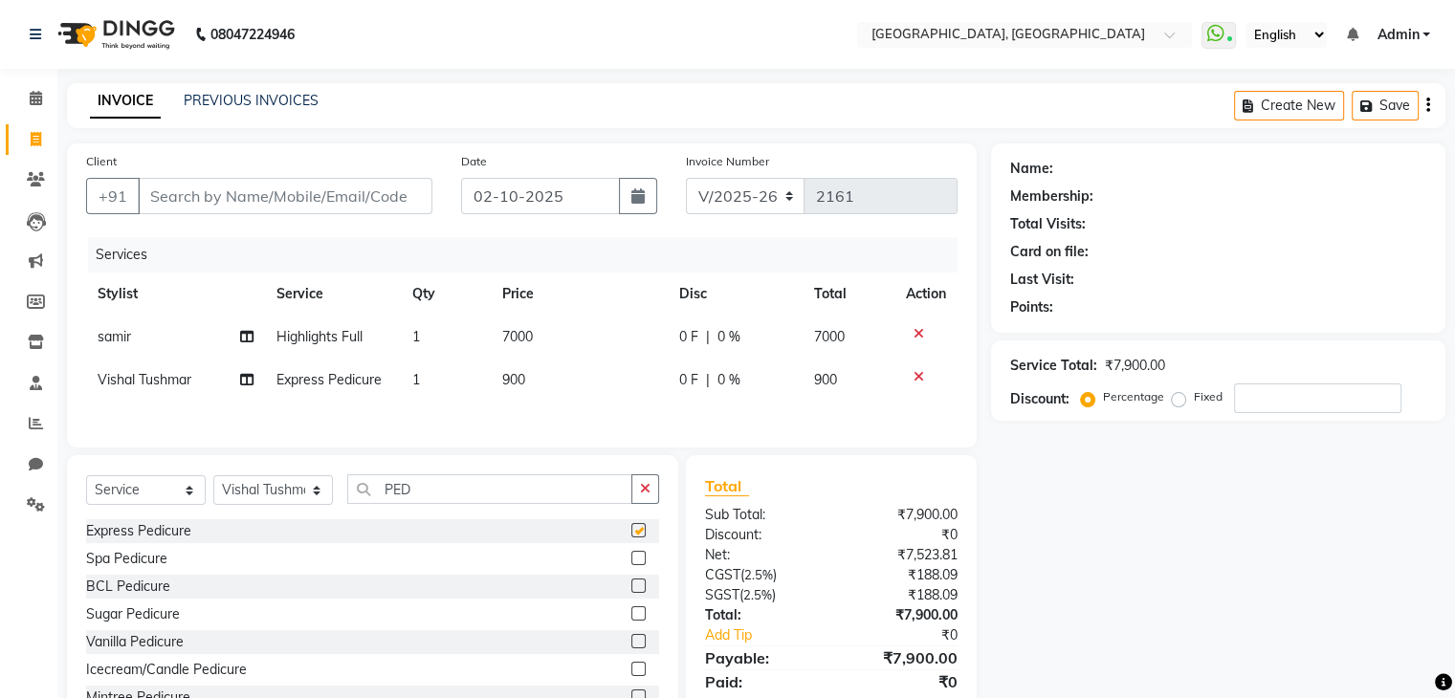
checkbox input "false"
click at [314, 487] on select "Select Stylist Aarti paswan Ankit Arjun Athing Femita [PERSON_NAME] [PERSON_NAM…" at bounding box center [273, 490] width 120 height 30
select select "68292"
click at [213, 480] on select "Select Stylist Aarti paswan Ankit Arjun Athing Femita [PERSON_NAME] [PERSON_NAM…" at bounding box center [273, 490] width 120 height 30
click at [650, 492] on icon "button" at bounding box center [645, 488] width 11 height 13
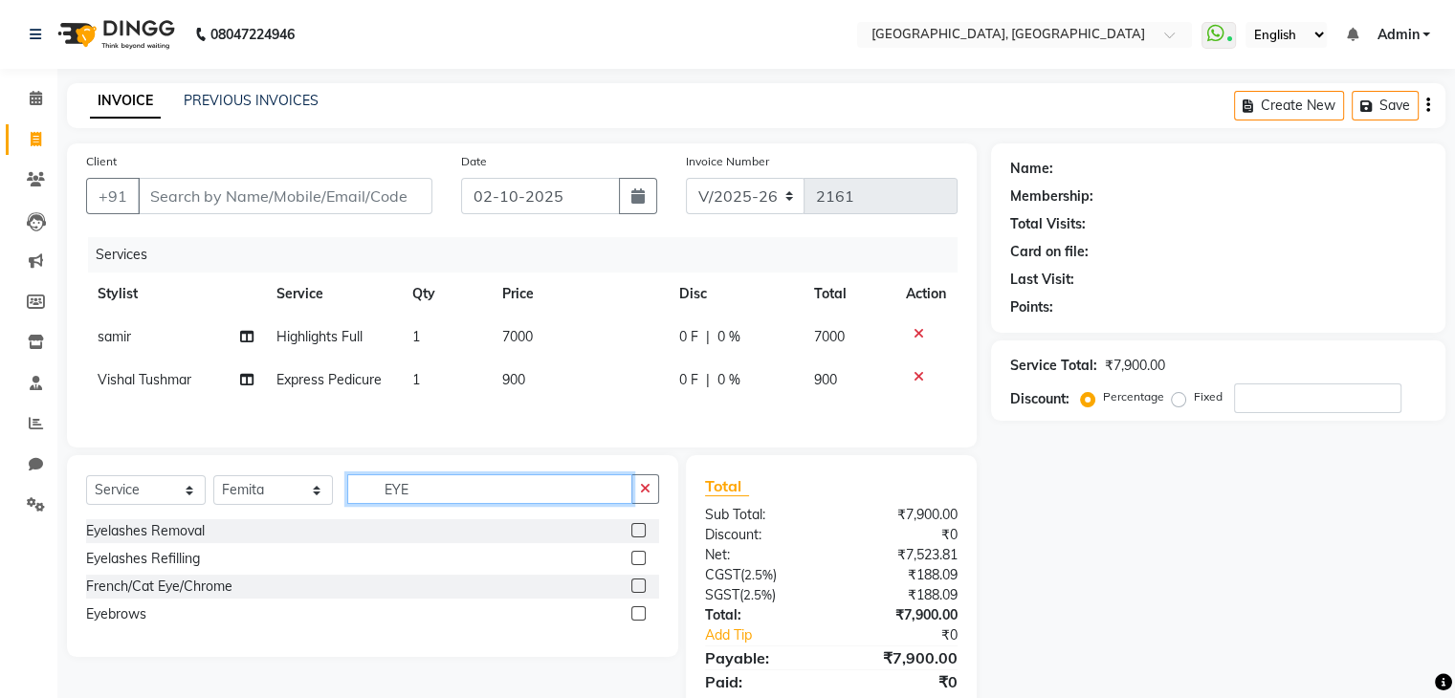
type input "EYE"
click at [633, 621] on label at bounding box center [638, 613] width 14 height 14
click at [633, 621] on input "checkbox" at bounding box center [637, 614] width 12 height 12
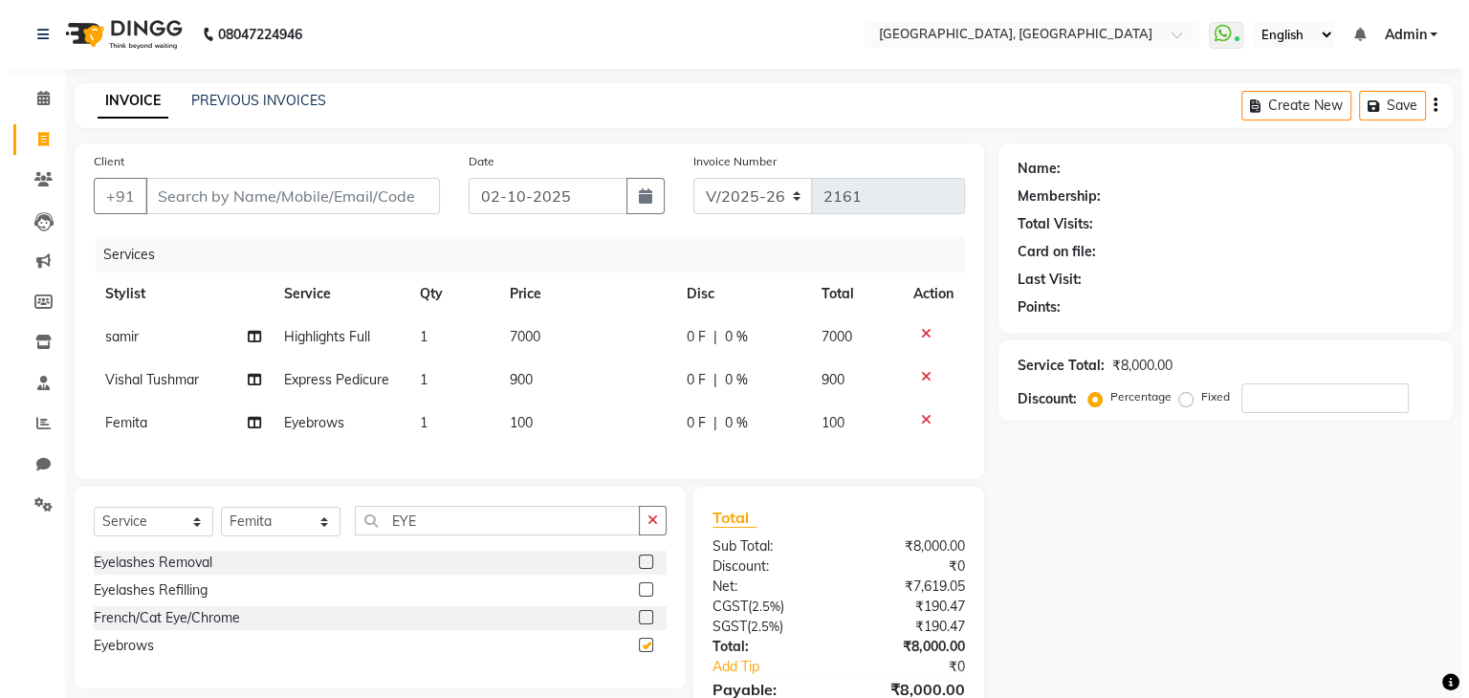
scroll to position [114, 0]
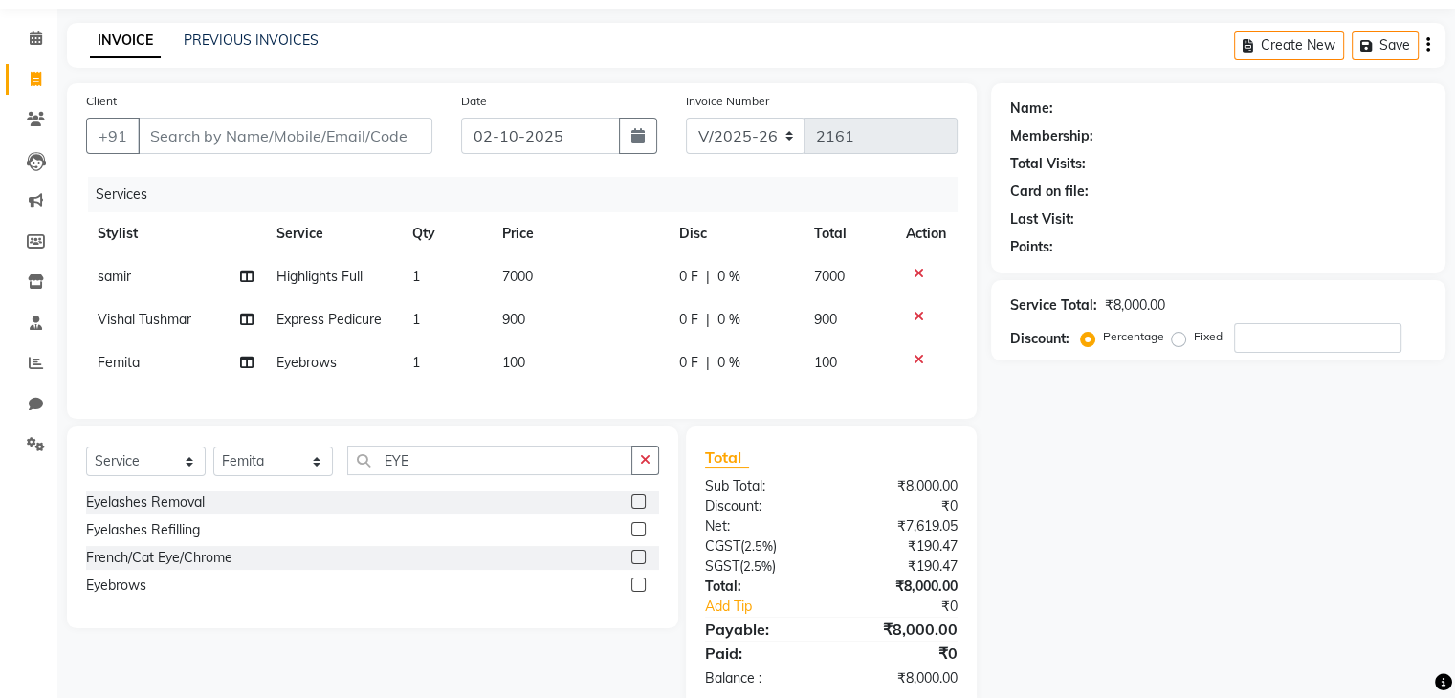
checkbox input "false"
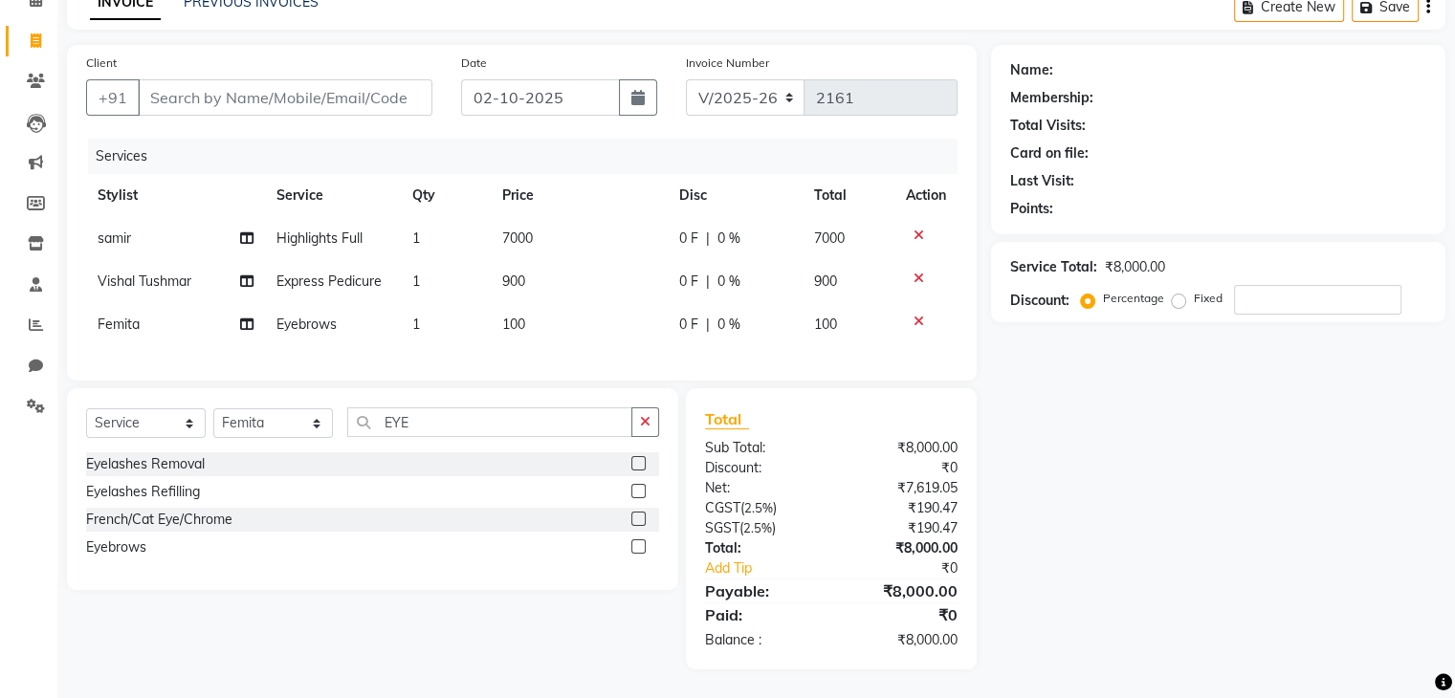
click at [586, 284] on td "900" at bounding box center [579, 281] width 177 height 43
select select "56705"
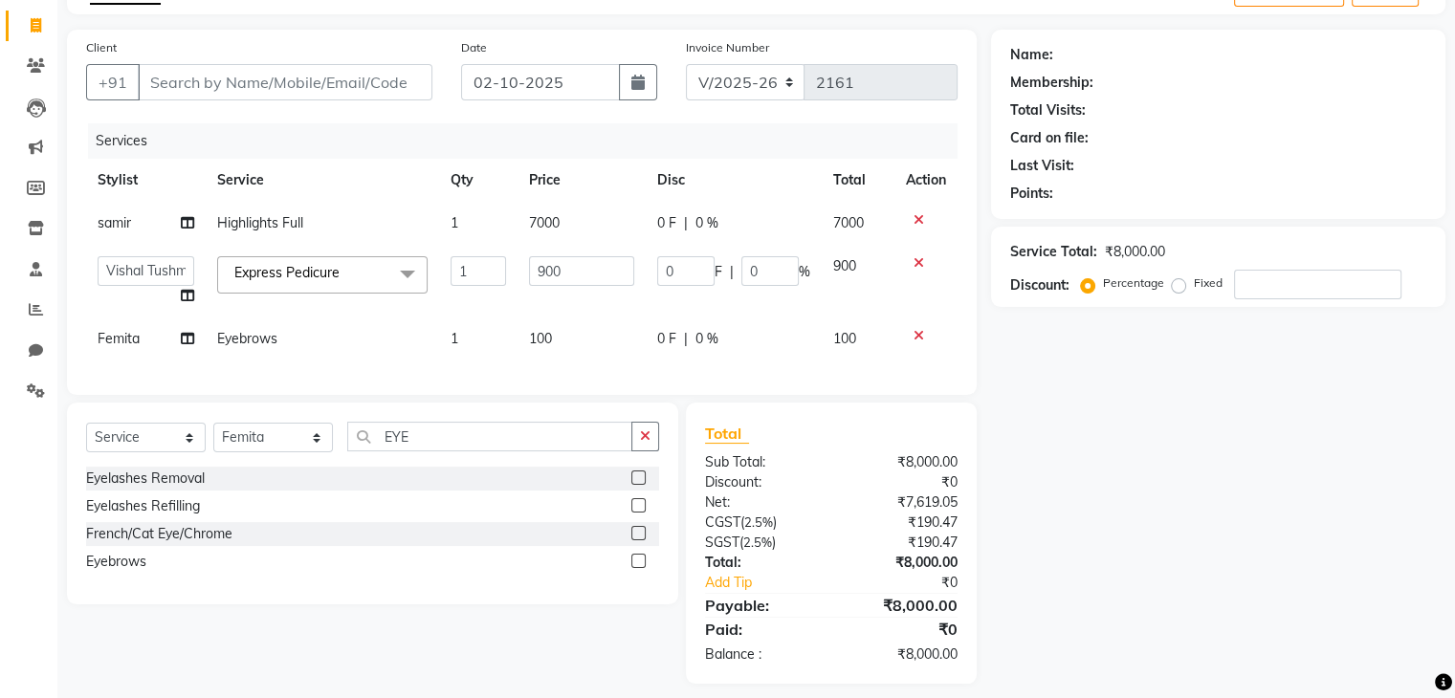
click at [540, 219] on span "7000" at bounding box center [544, 222] width 31 height 17
select select "88735"
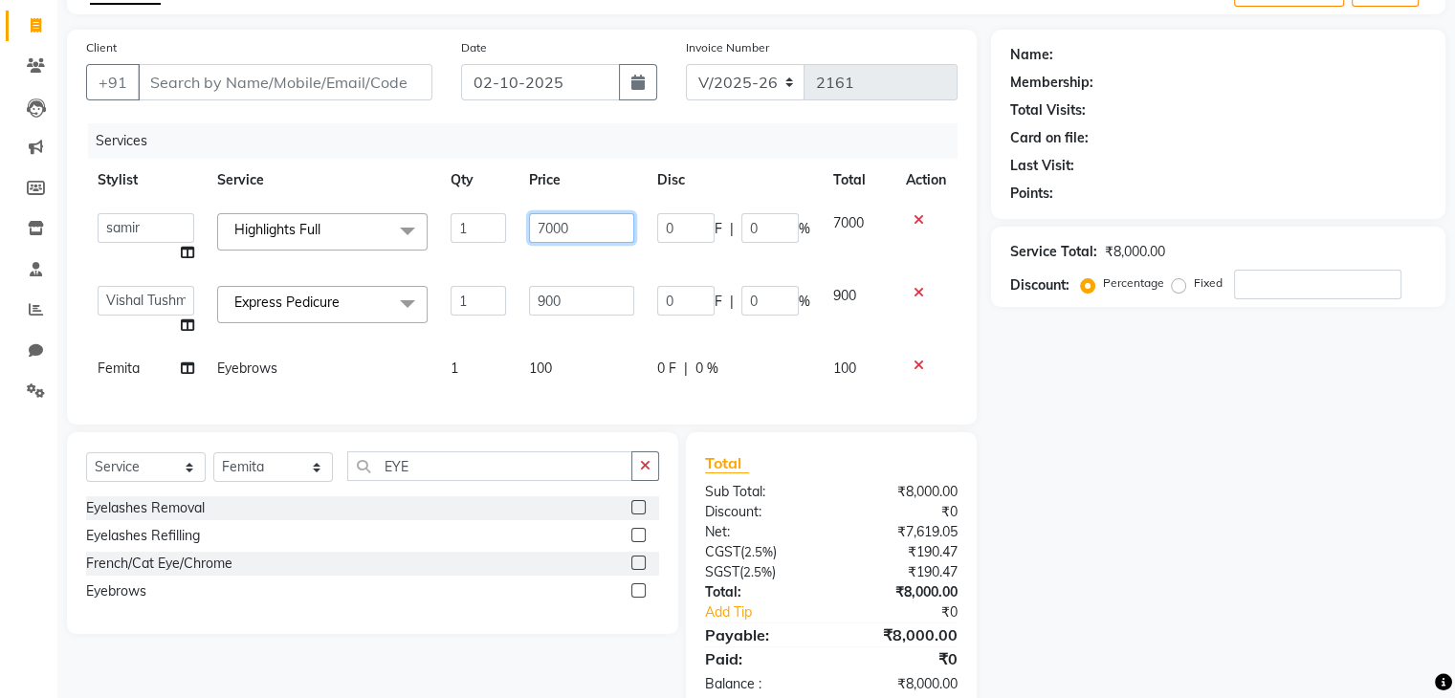
click at [555, 223] on input "7000" at bounding box center [581, 228] width 105 height 30
type input "5800"
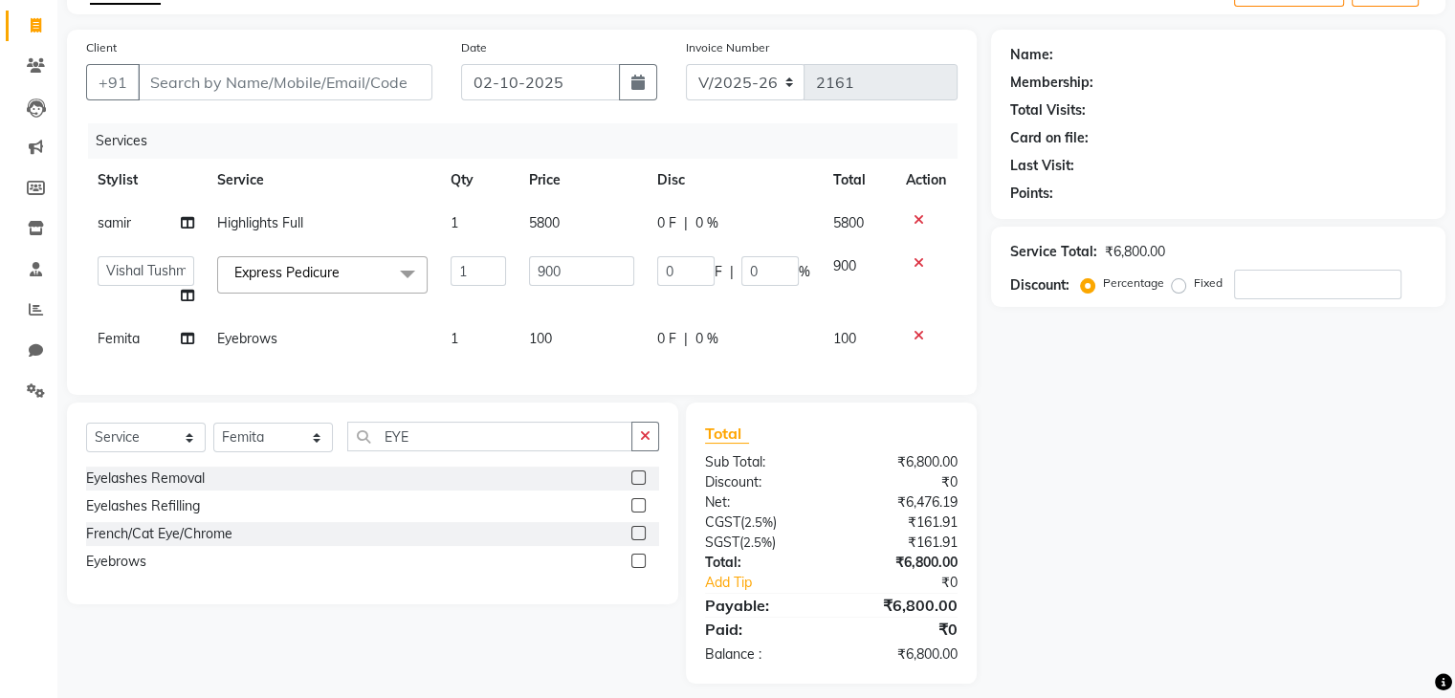
click at [562, 202] on td "5800" at bounding box center [582, 223] width 128 height 43
select select "88735"
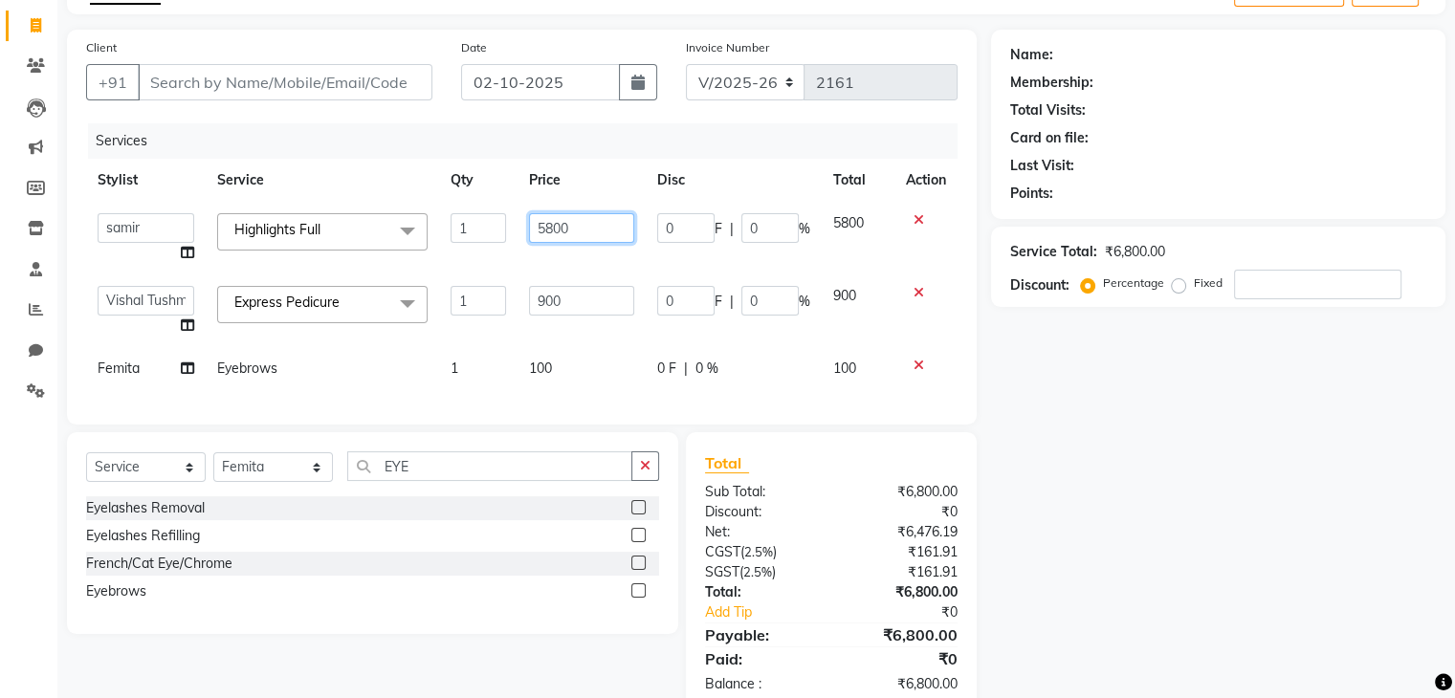
click at [554, 233] on input "5800" at bounding box center [581, 228] width 105 height 30
type input "5600"
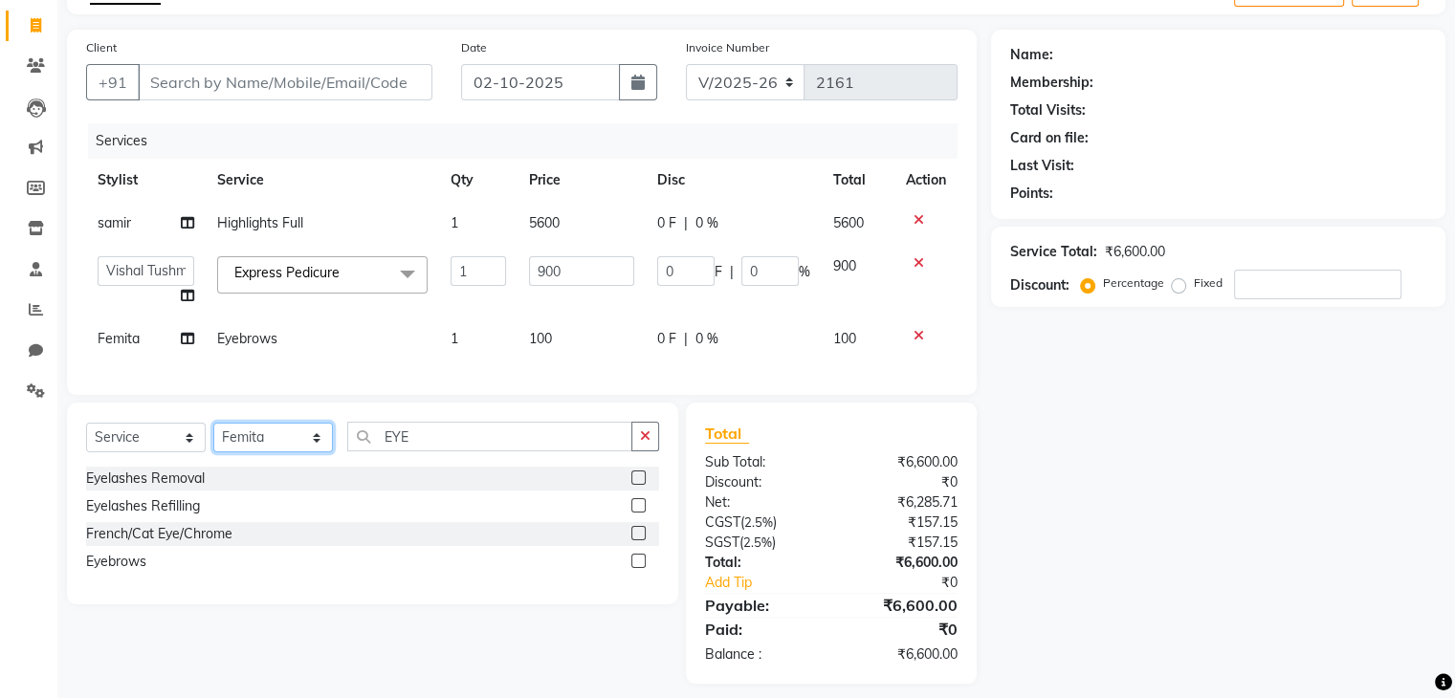
click at [284, 483] on div "Select Service Product Membership Package Voucher Prepaid Gift Card Select Styl…" at bounding box center [372, 504] width 611 height 202
select select "88735"
click at [213, 438] on select "Select Stylist Aarti paswan Ankit Arjun Athing Femita [PERSON_NAME] [PERSON_NAM…" at bounding box center [273, 438] width 120 height 30
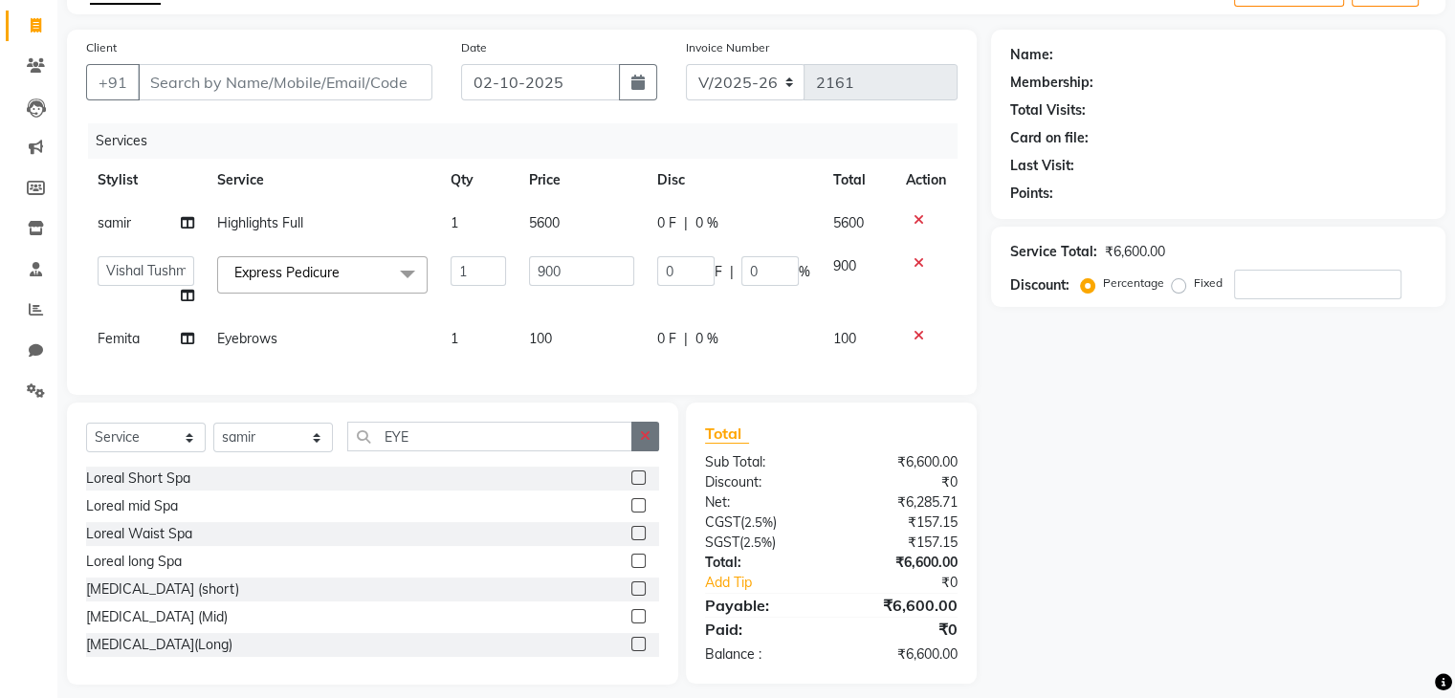
click at [647, 452] on button "button" at bounding box center [645, 437] width 28 height 30
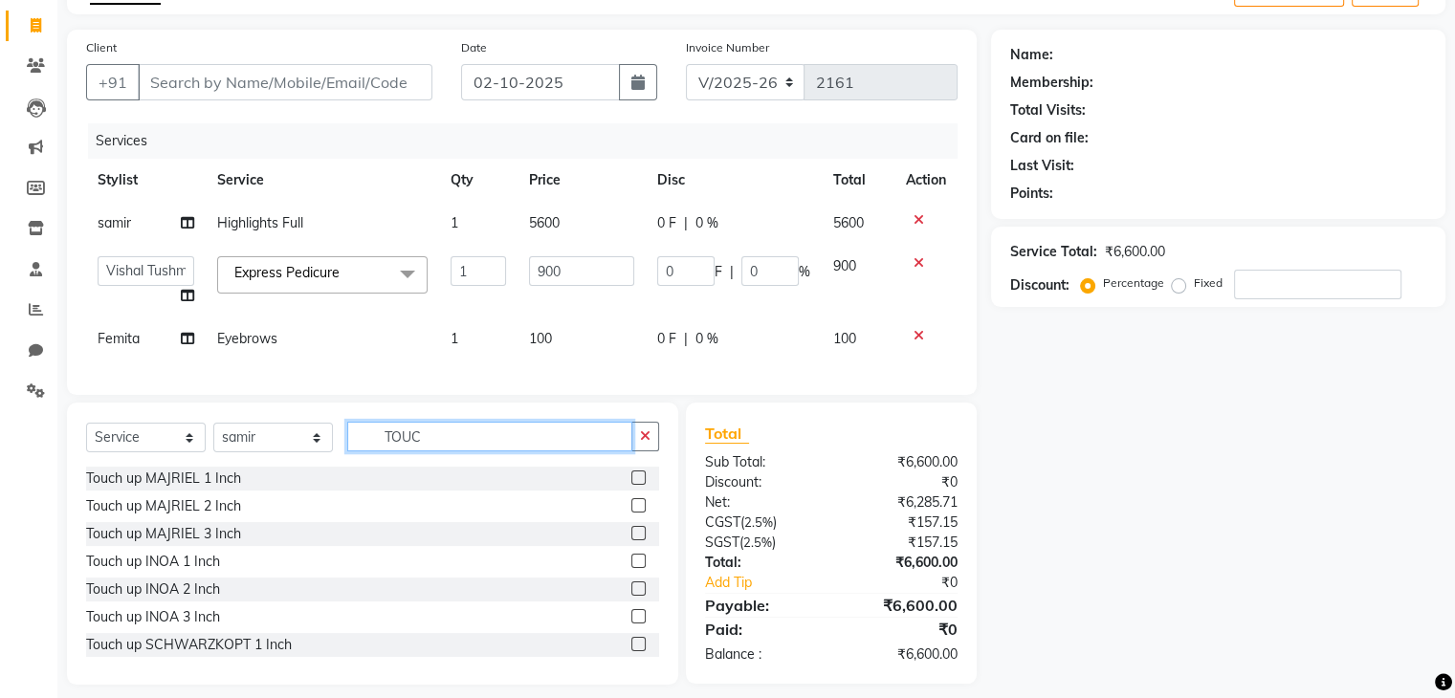
type input "TOUC"
click at [631, 485] on label at bounding box center [638, 478] width 14 height 14
click at [631, 485] on input "checkbox" at bounding box center [637, 479] width 12 height 12
checkbox input "true"
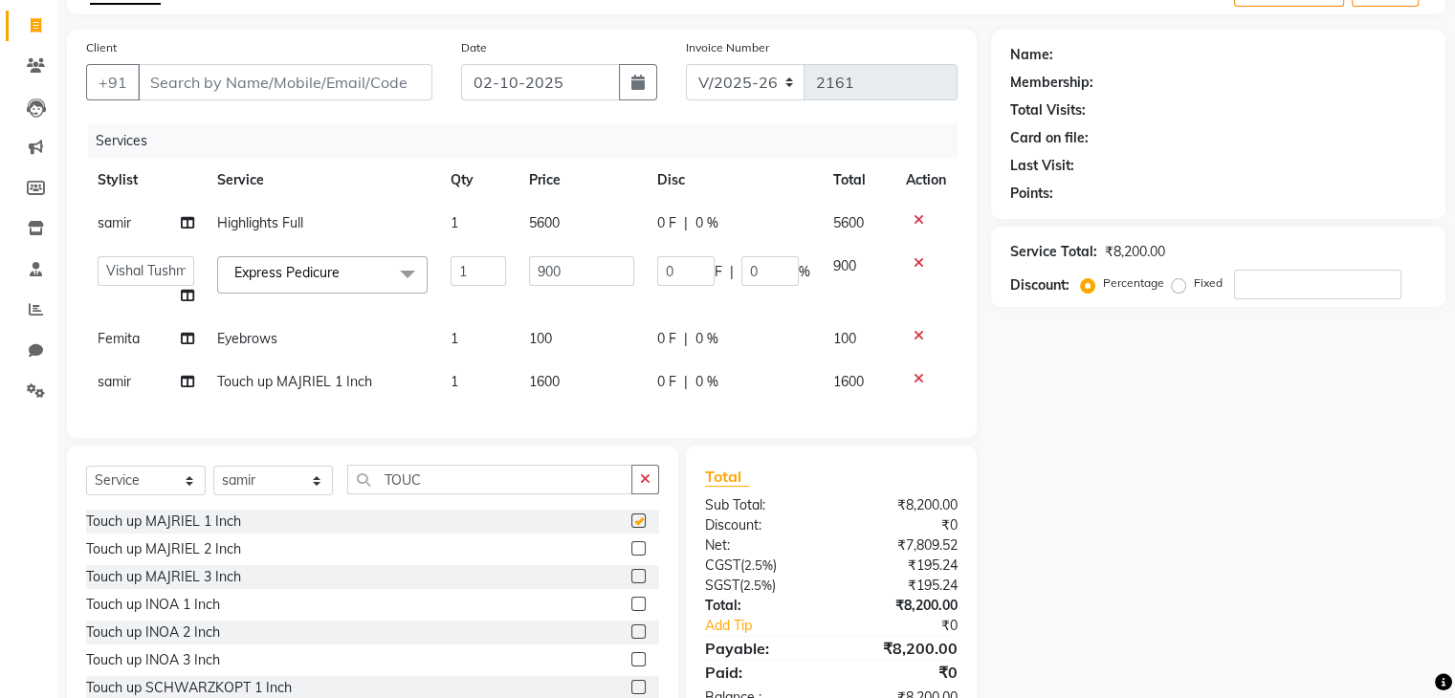
click at [594, 388] on td "1600" at bounding box center [582, 382] width 128 height 43
select select "88735"
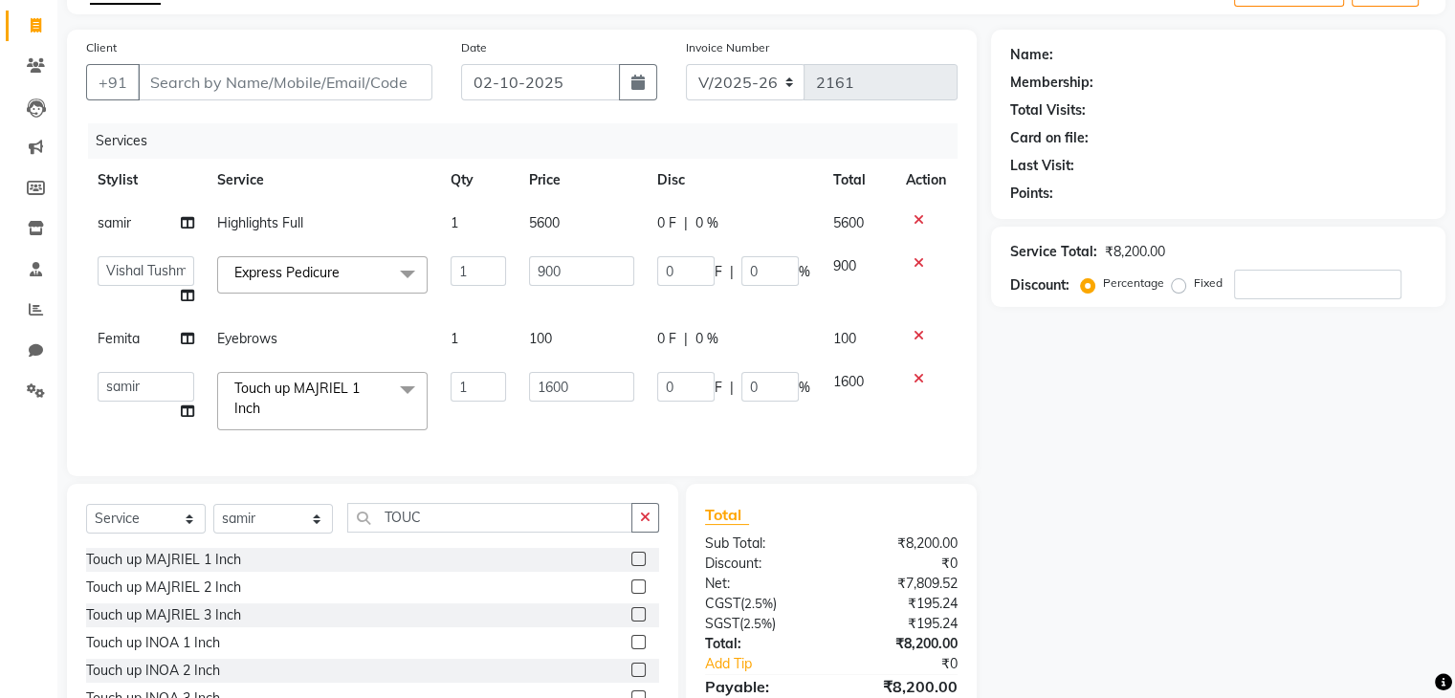
checkbox input "false"
type input "1400"
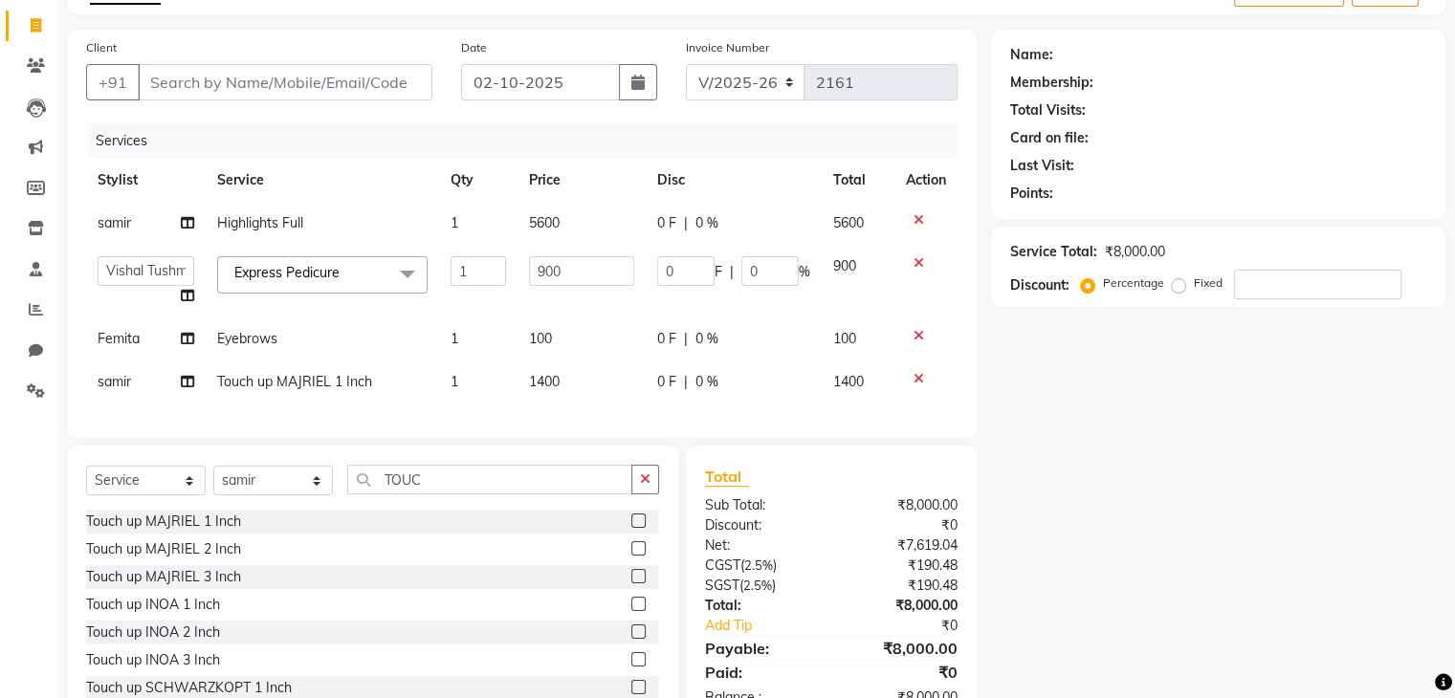
click at [1155, 436] on div "Name: Membership: Total Visits: Card on file: Last Visit: Points: Service Total…" at bounding box center [1225, 379] width 469 height 698
click at [339, 90] on input "Client" at bounding box center [285, 82] width 295 height 36
type input "9"
type input "0"
type input "9892200093"
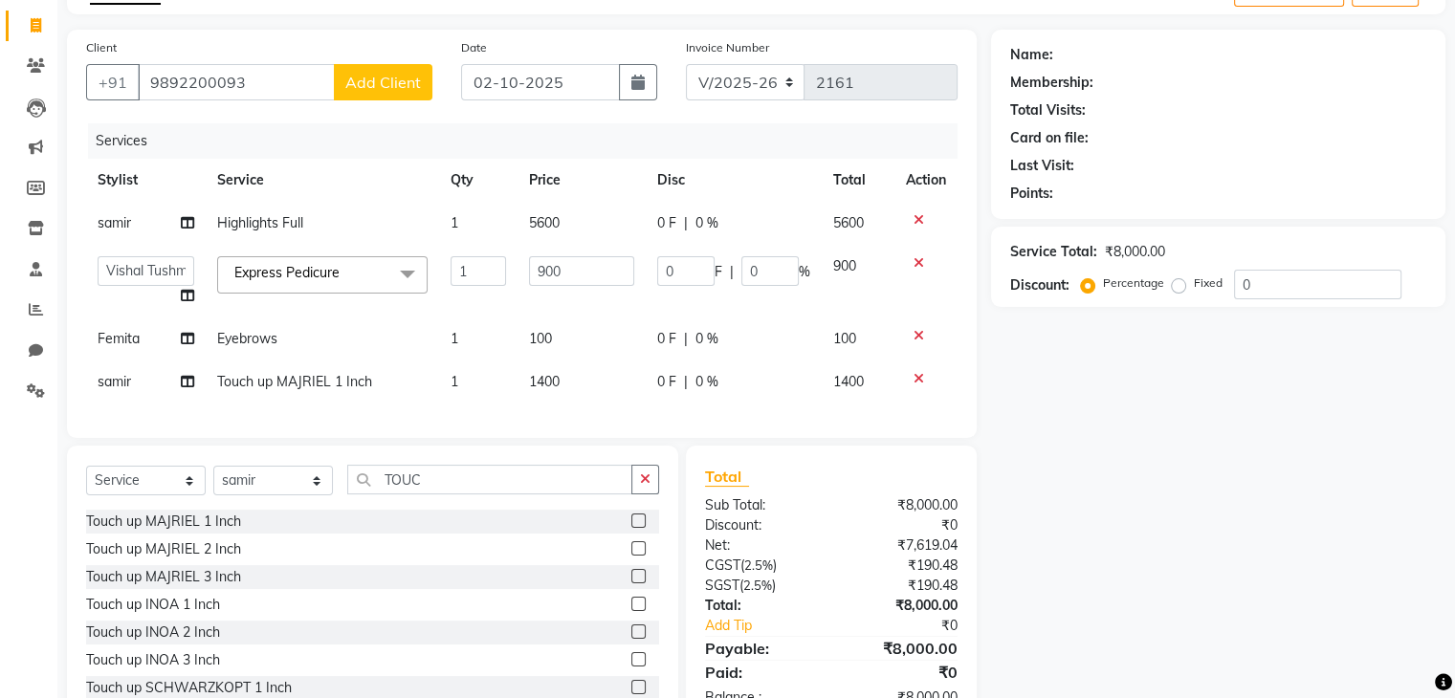
click at [386, 87] on span "Add Client" at bounding box center [383, 82] width 76 height 19
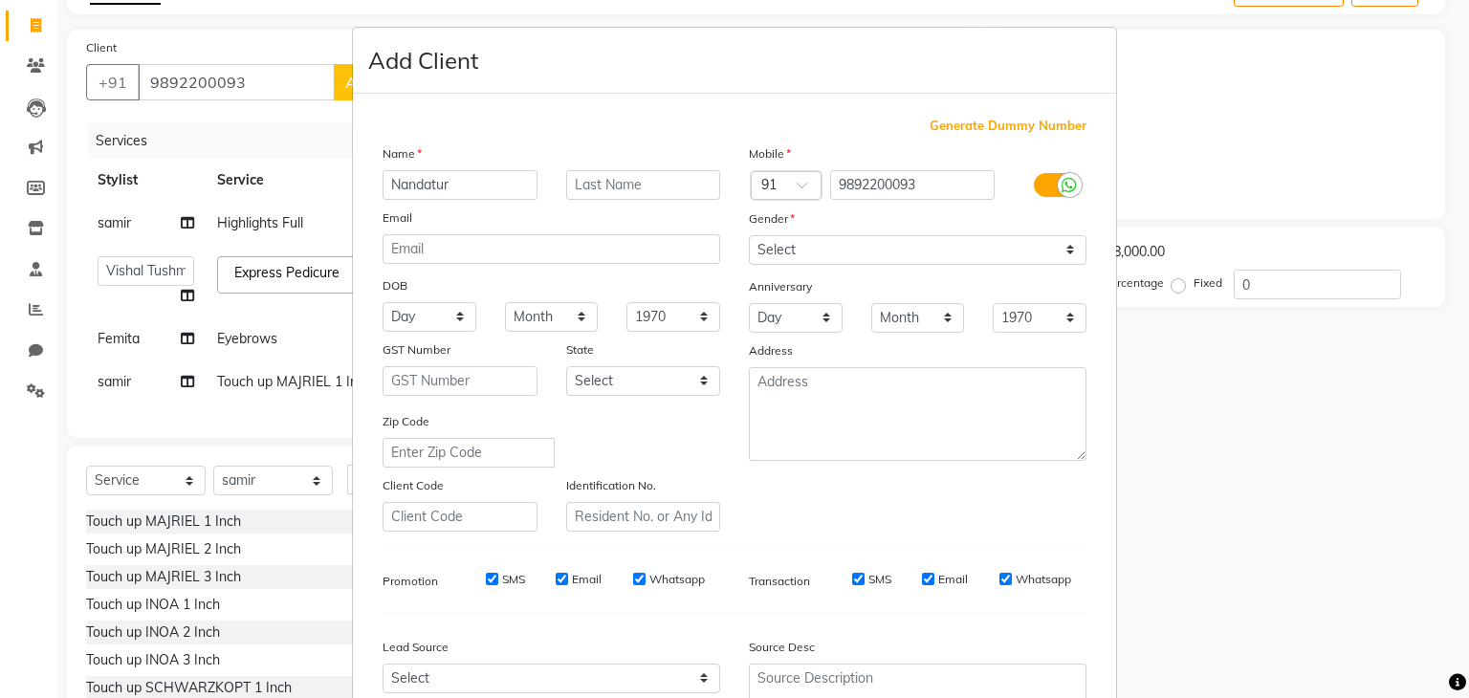
type input "Nandatur"
click at [695, 197] on input "text" at bounding box center [643, 185] width 155 height 30
type input "SA"
click at [855, 262] on select "Select [DEMOGRAPHIC_DATA] [DEMOGRAPHIC_DATA] Other Prefer Not To Say" at bounding box center [918, 250] width 338 height 30
select select "[DEMOGRAPHIC_DATA]"
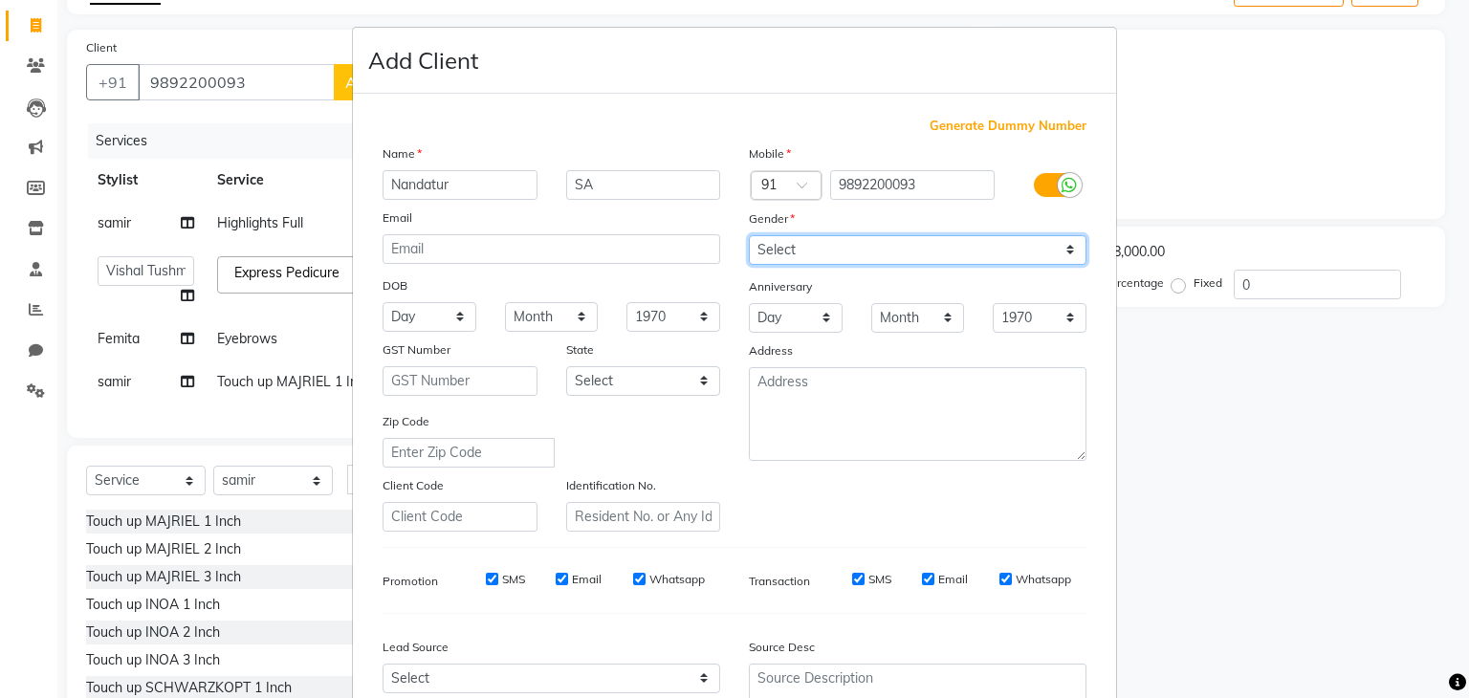
click at [749, 236] on select "Select [DEMOGRAPHIC_DATA] [DEMOGRAPHIC_DATA] Other Prefer Not To Say" at bounding box center [918, 250] width 338 height 30
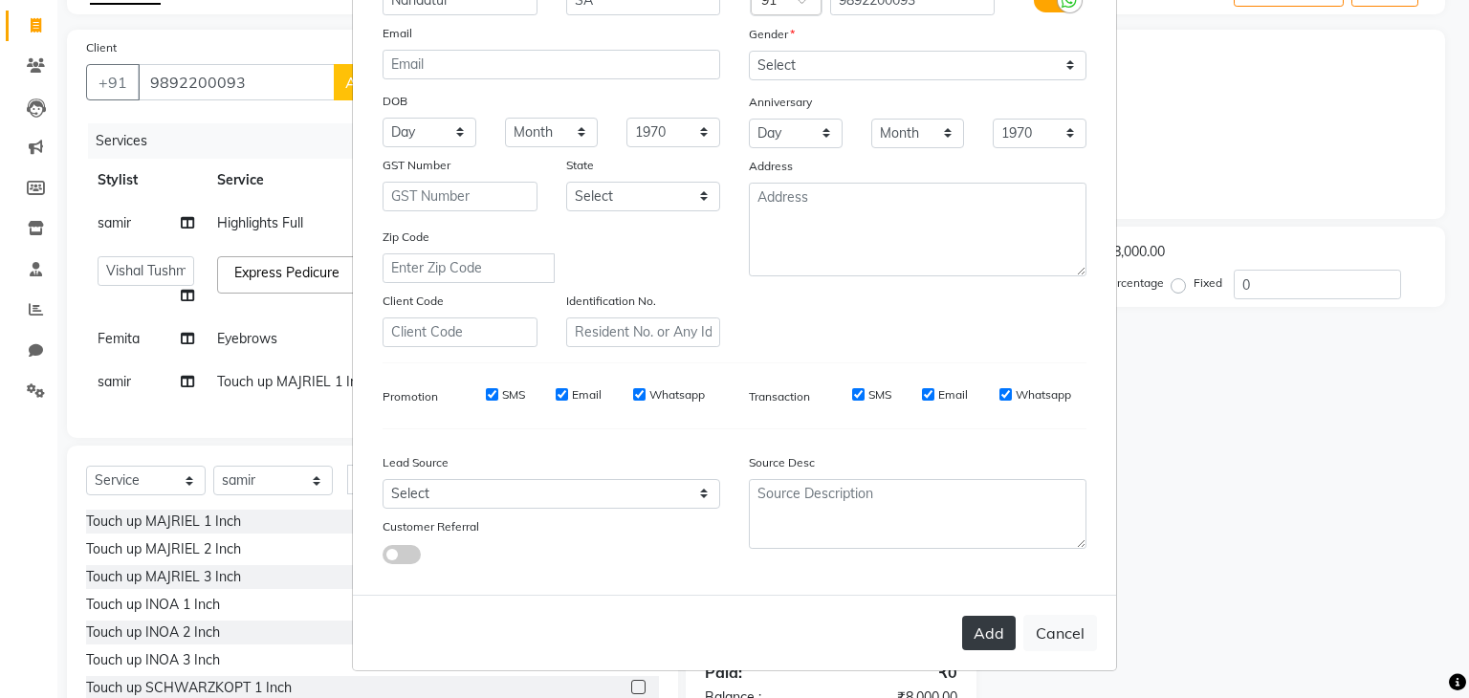
click at [987, 637] on button "Add" at bounding box center [989, 633] width 54 height 34
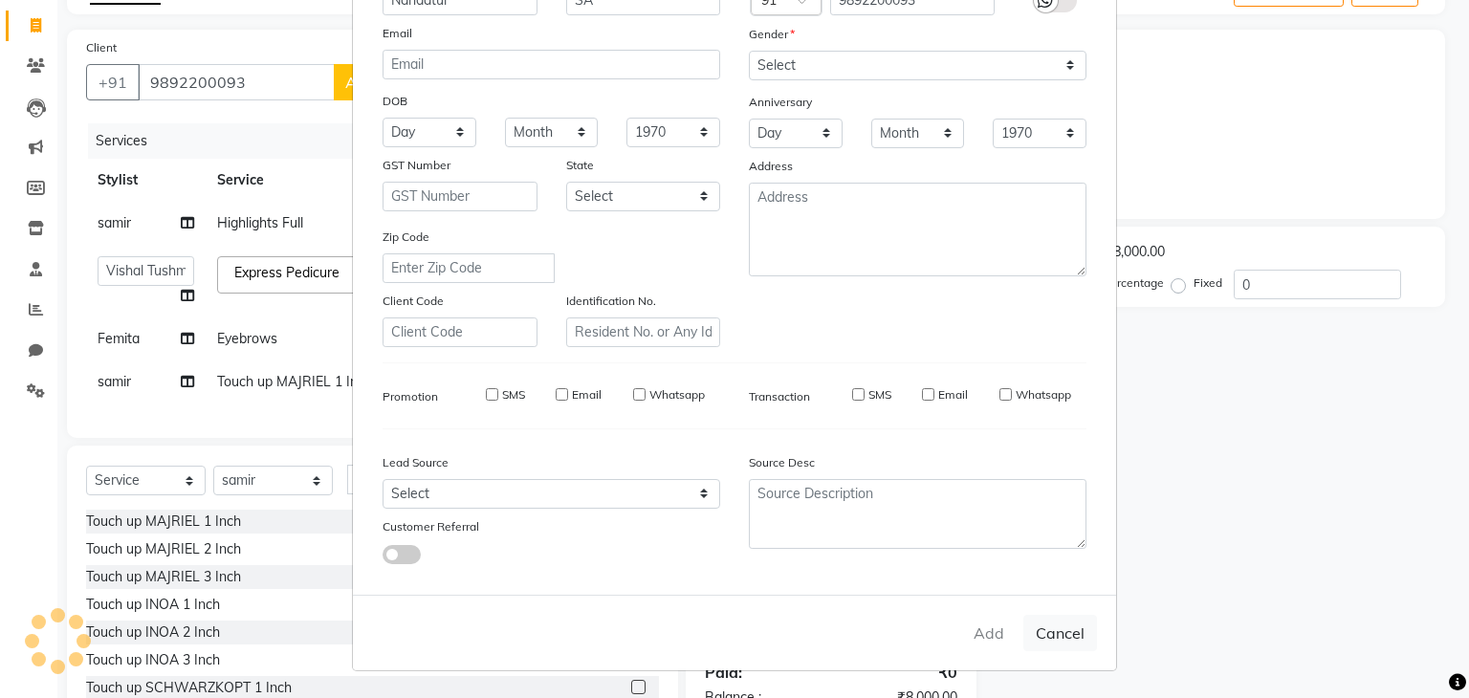
select select
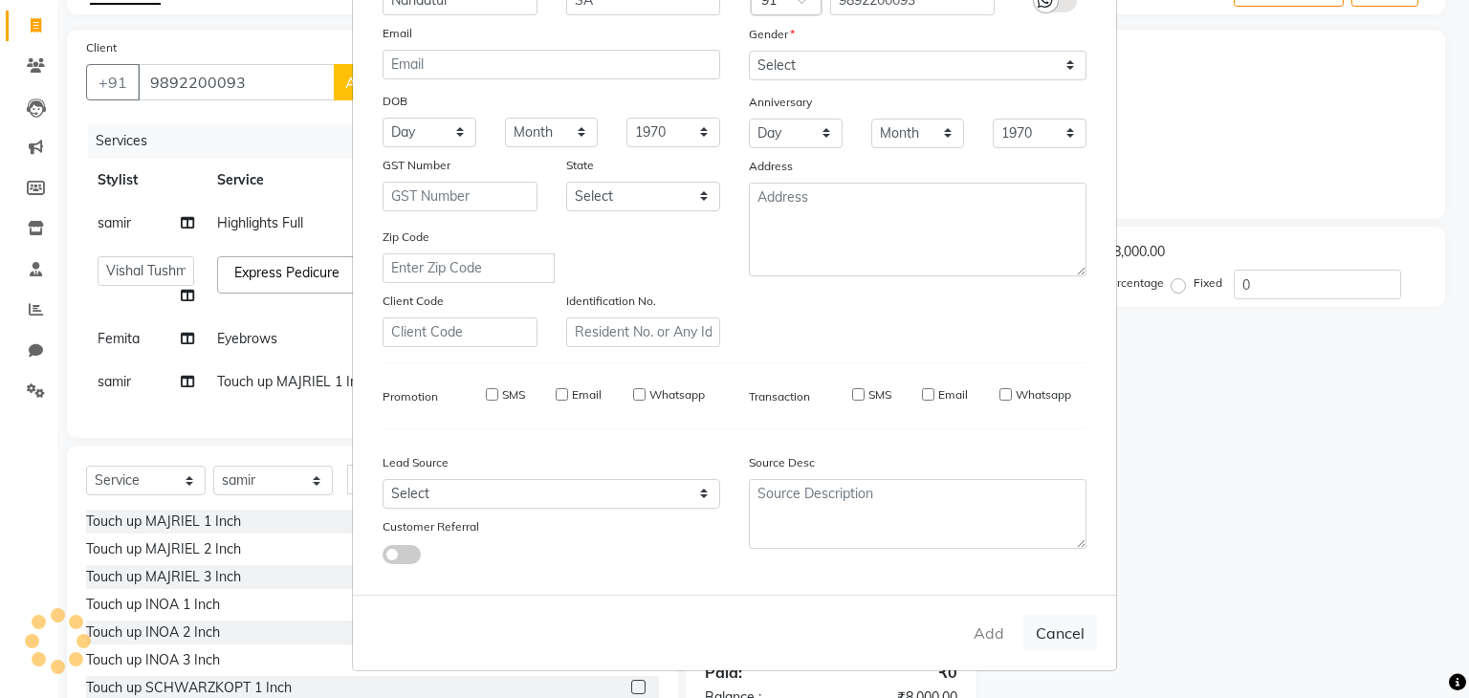
select select
checkbox input "false"
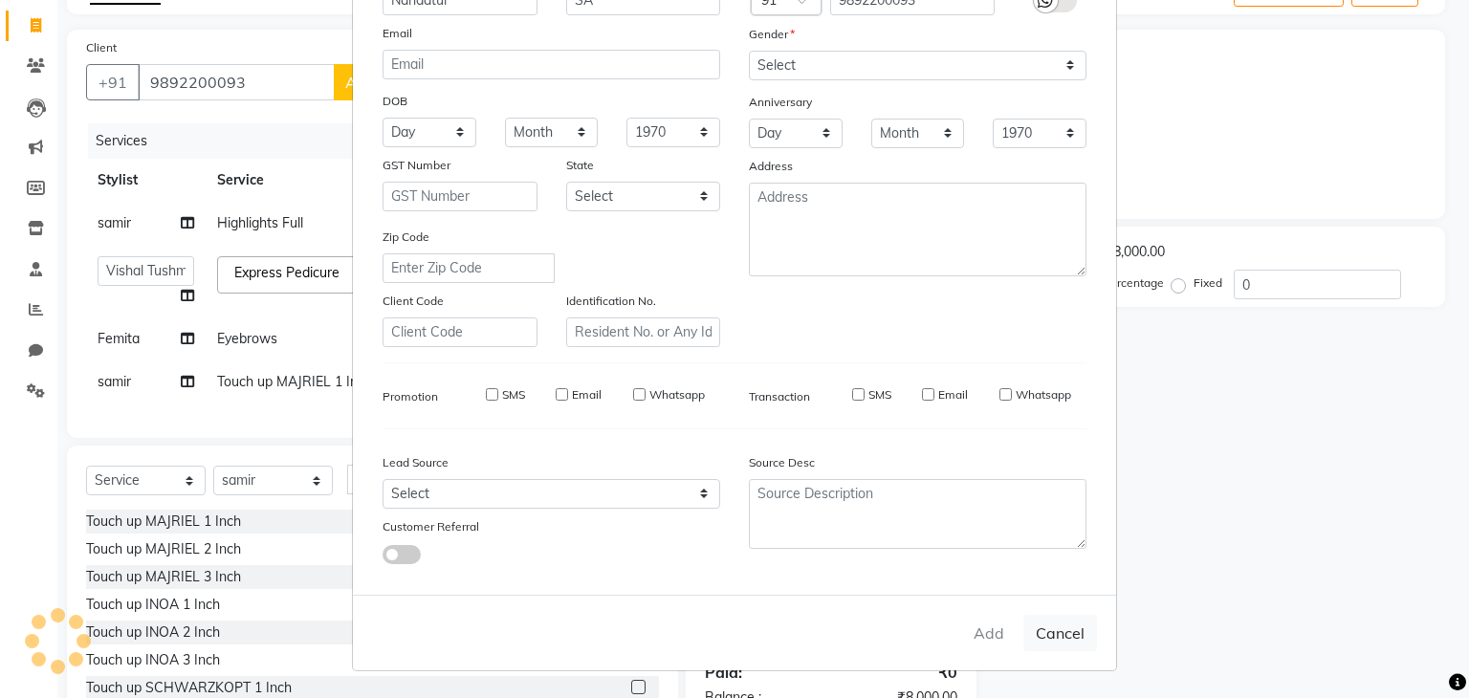
checkbox input "false"
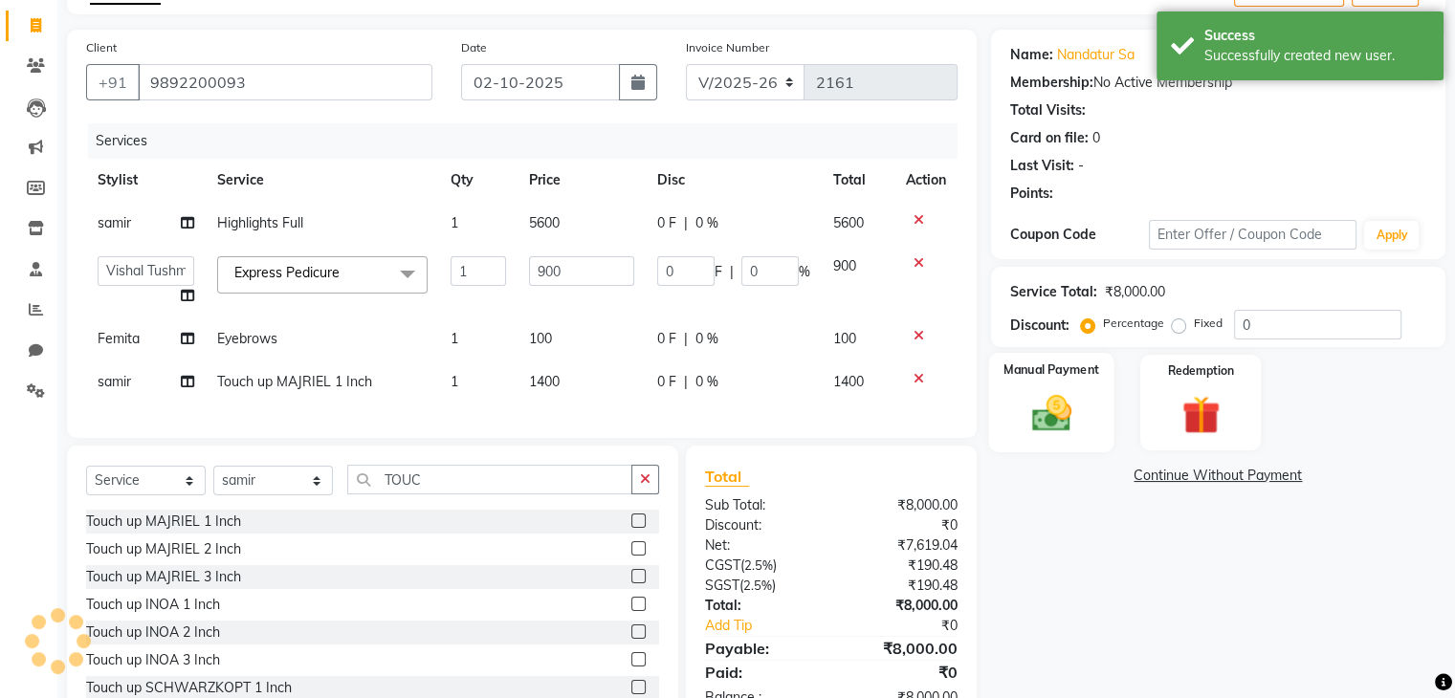
click at [1069, 417] on img at bounding box center [1051, 414] width 64 height 46
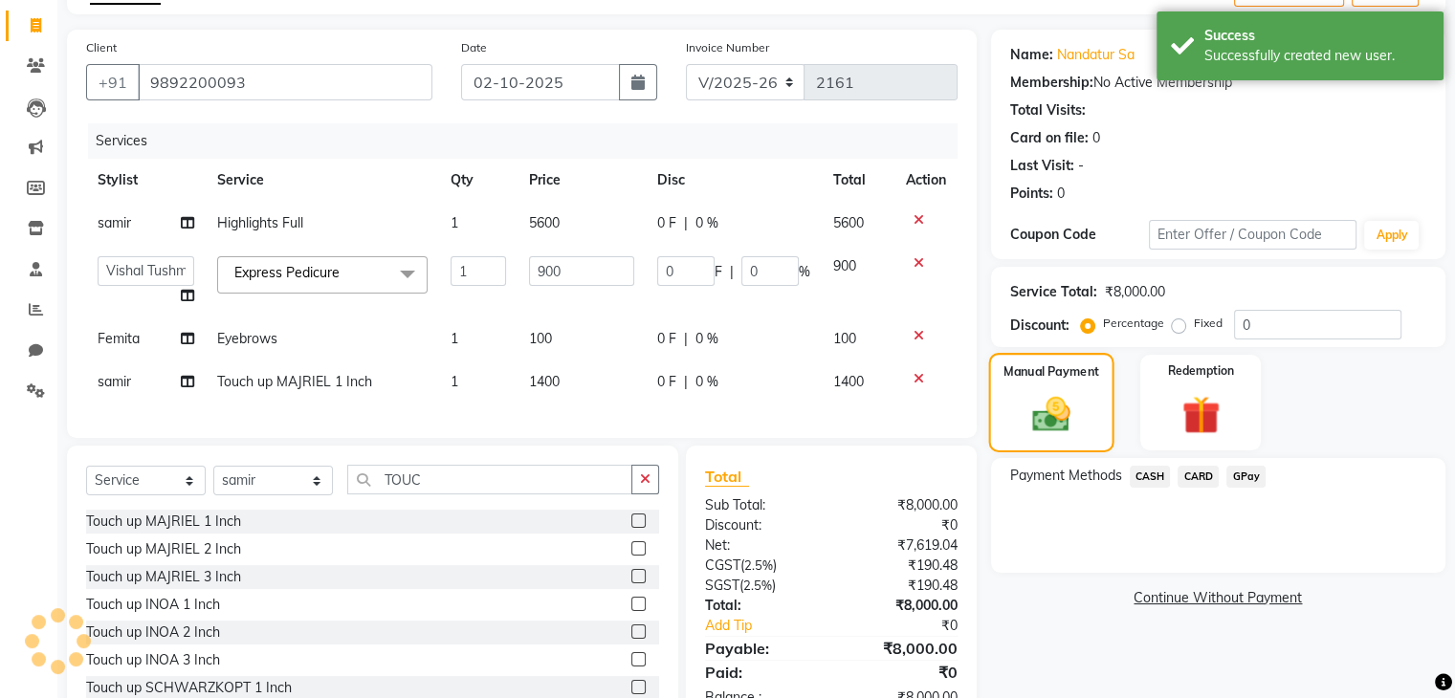
scroll to position [187, 0]
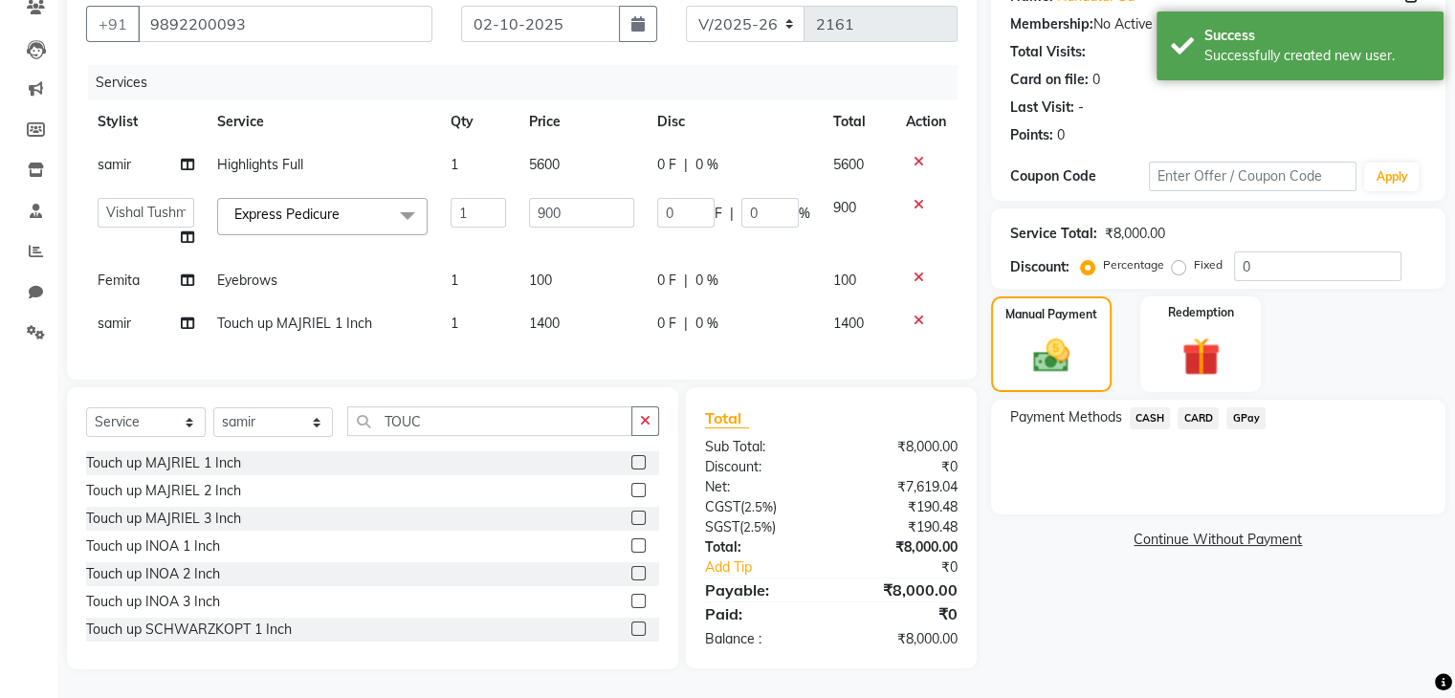
click at [1244, 408] on span "GPay" at bounding box center [1245, 419] width 39 height 22
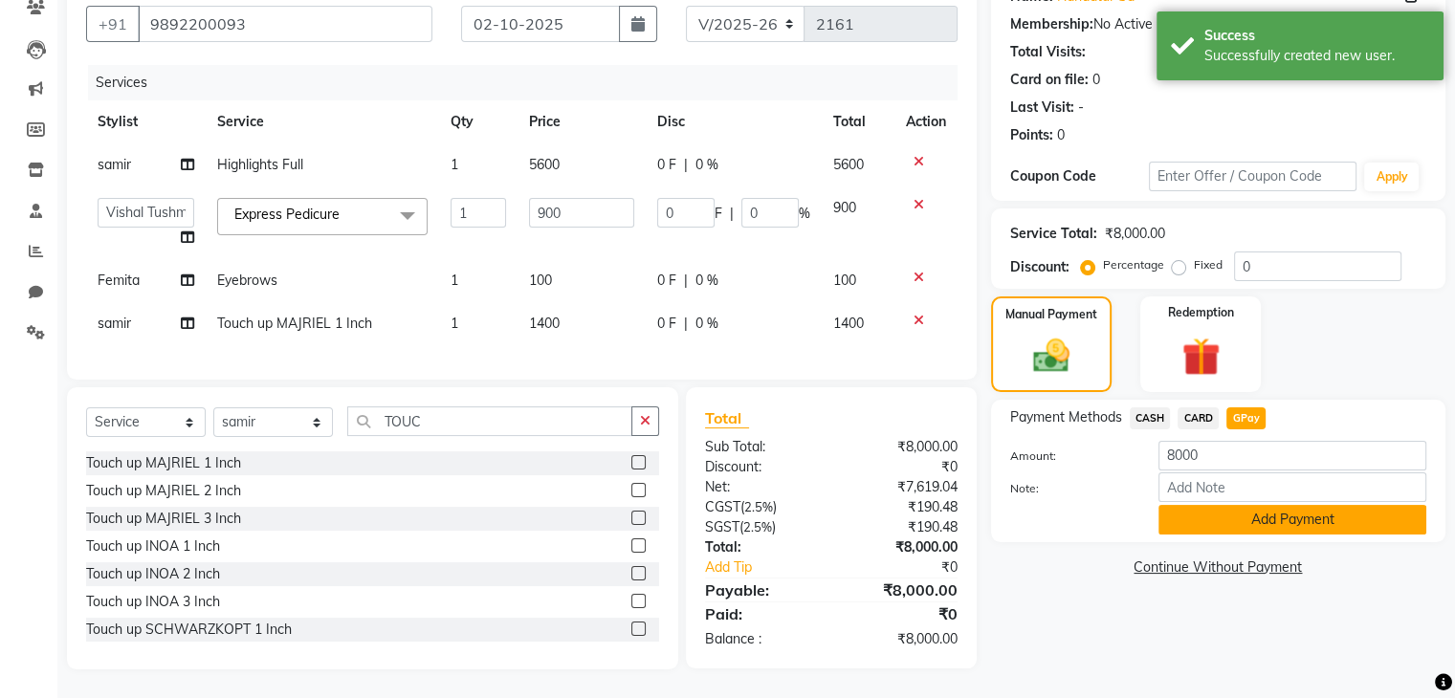
click at [1259, 517] on button "Add Payment" at bounding box center [1292, 520] width 268 height 30
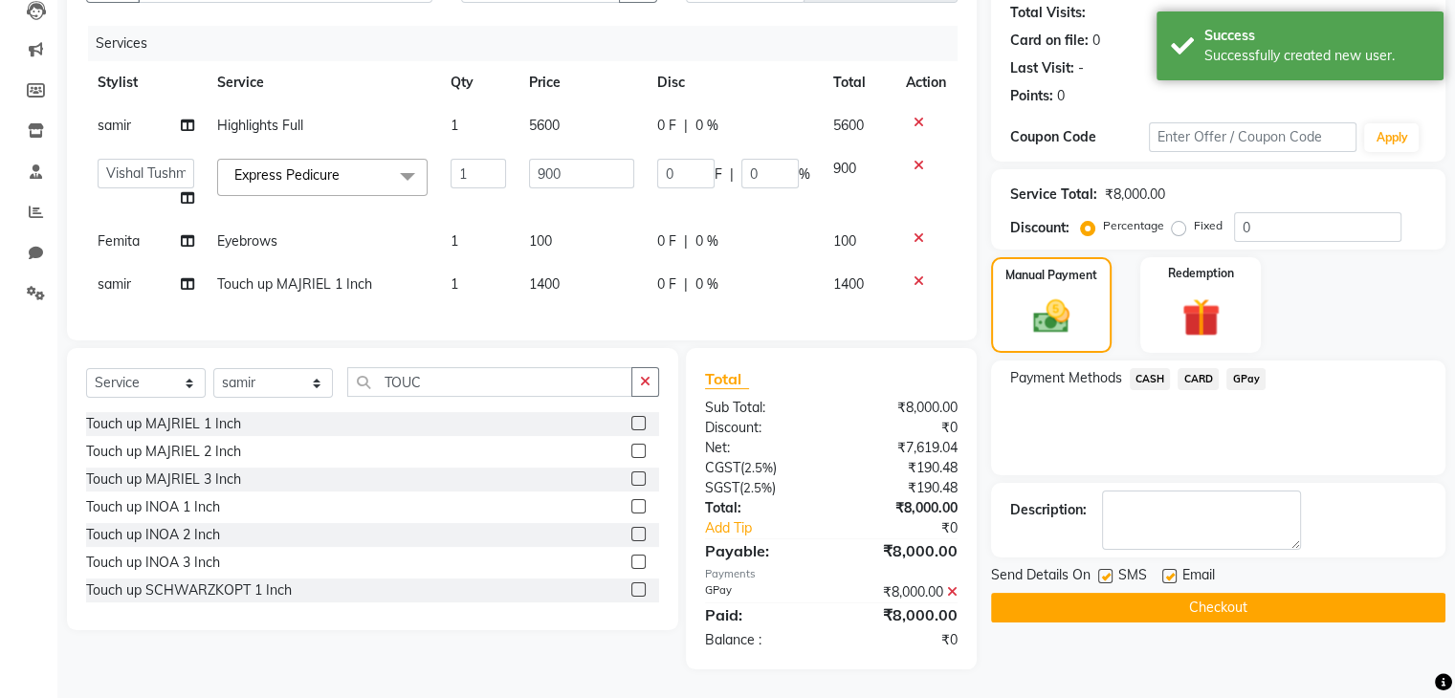
click at [1224, 593] on button "Checkout" at bounding box center [1218, 608] width 454 height 30
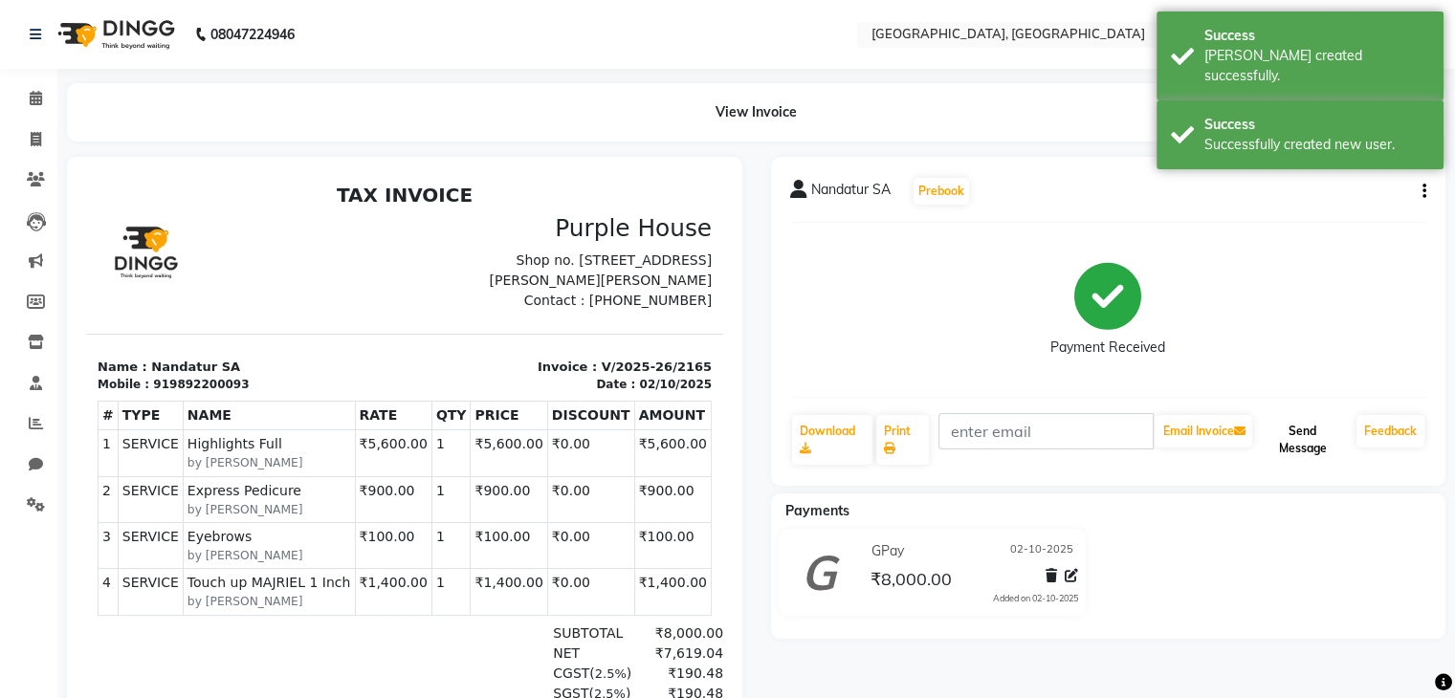
click at [1304, 448] on button "Send Message" at bounding box center [1302, 440] width 93 height 50
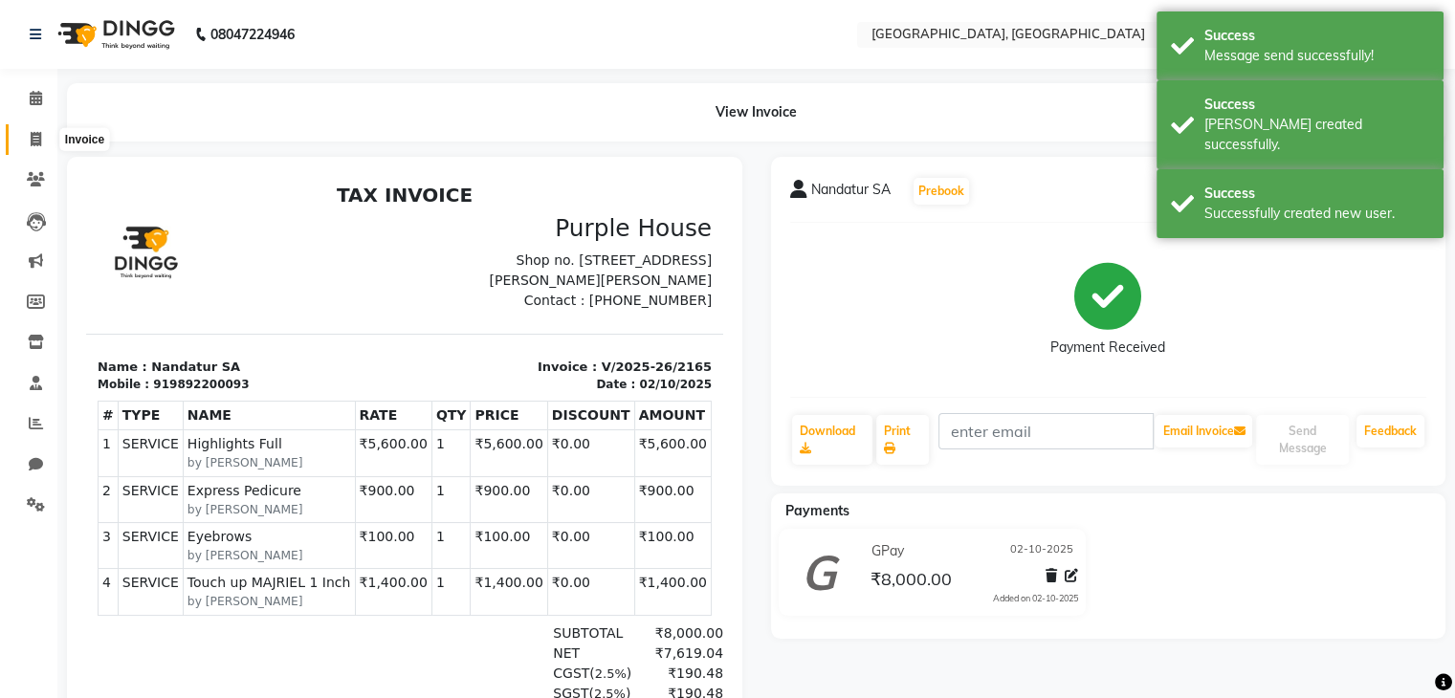
click at [33, 149] on span at bounding box center [35, 140] width 33 height 22
select select "6682"
select select "service"
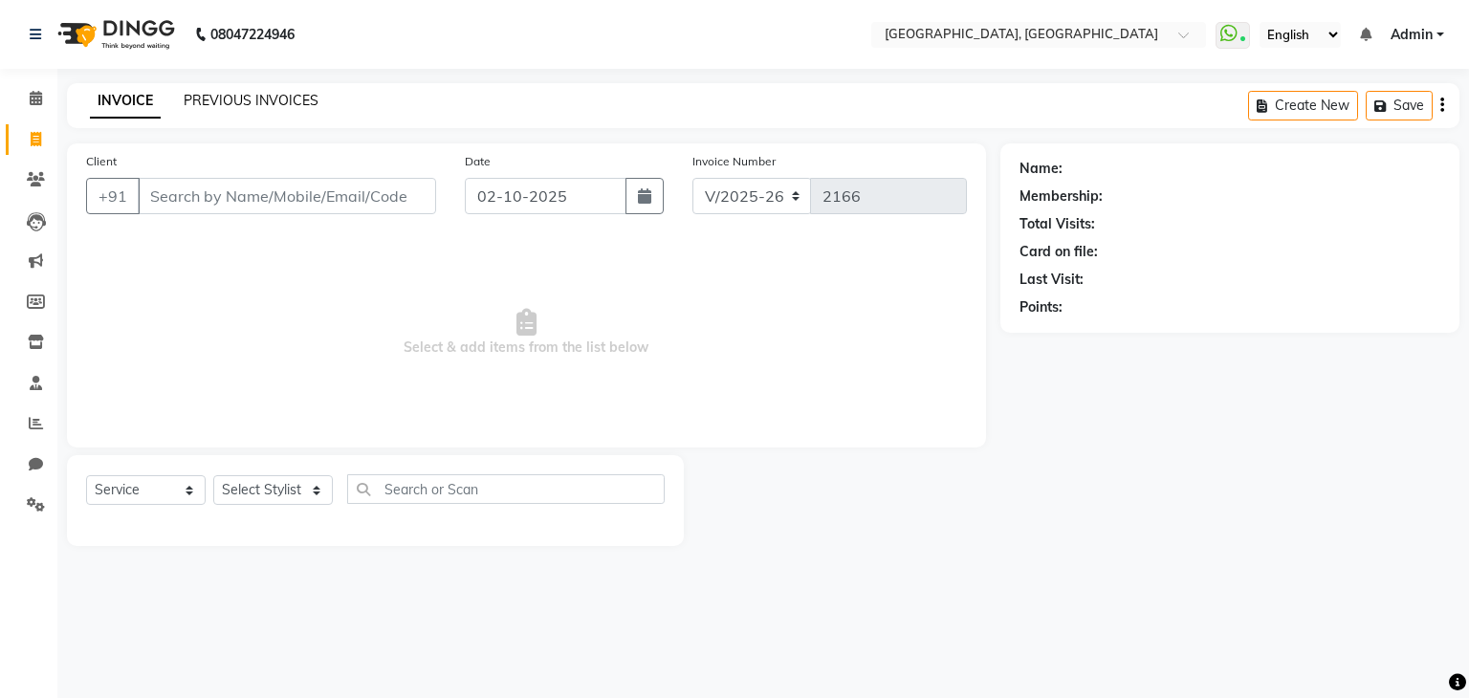
click at [231, 97] on link "PREVIOUS INVOICES" at bounding box center [251, 100] width 135 height 17
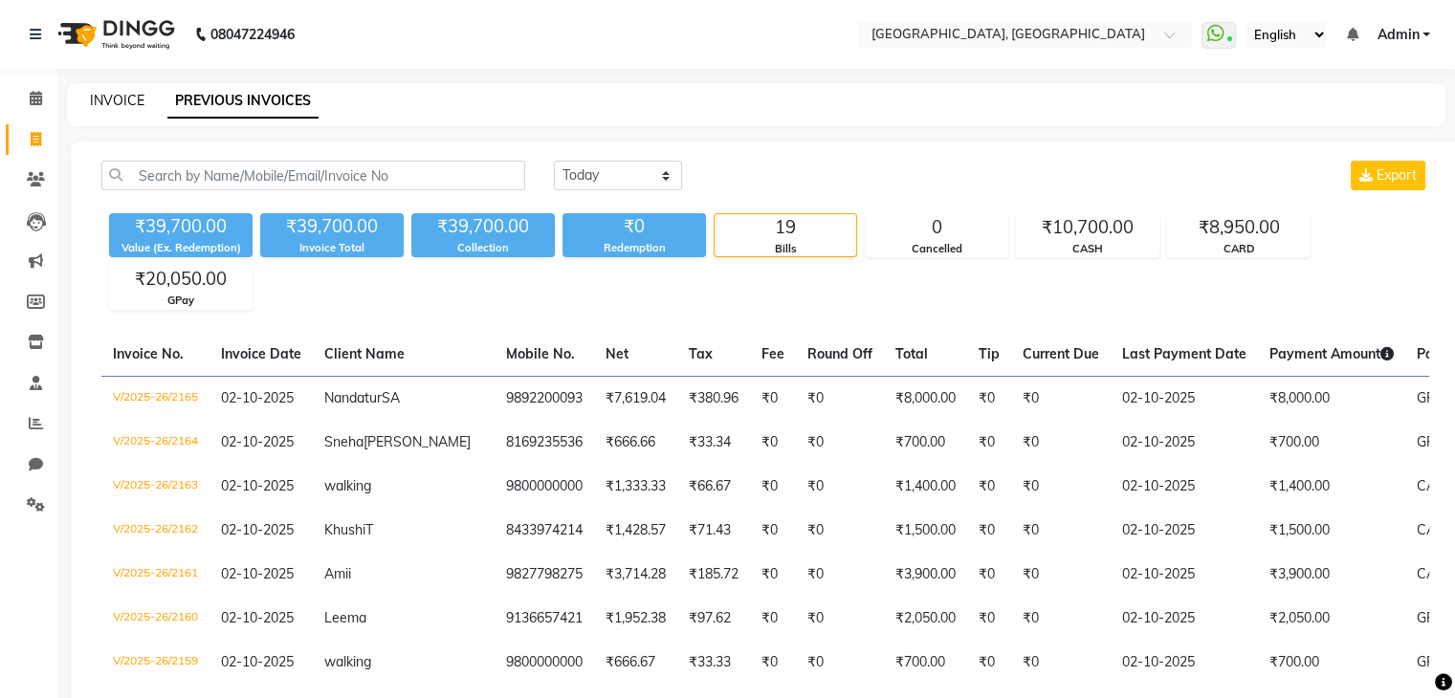
click at [117, 104] on link "INVOICE" at bounding box center [117, 100] width 55 height 17
select select "service"
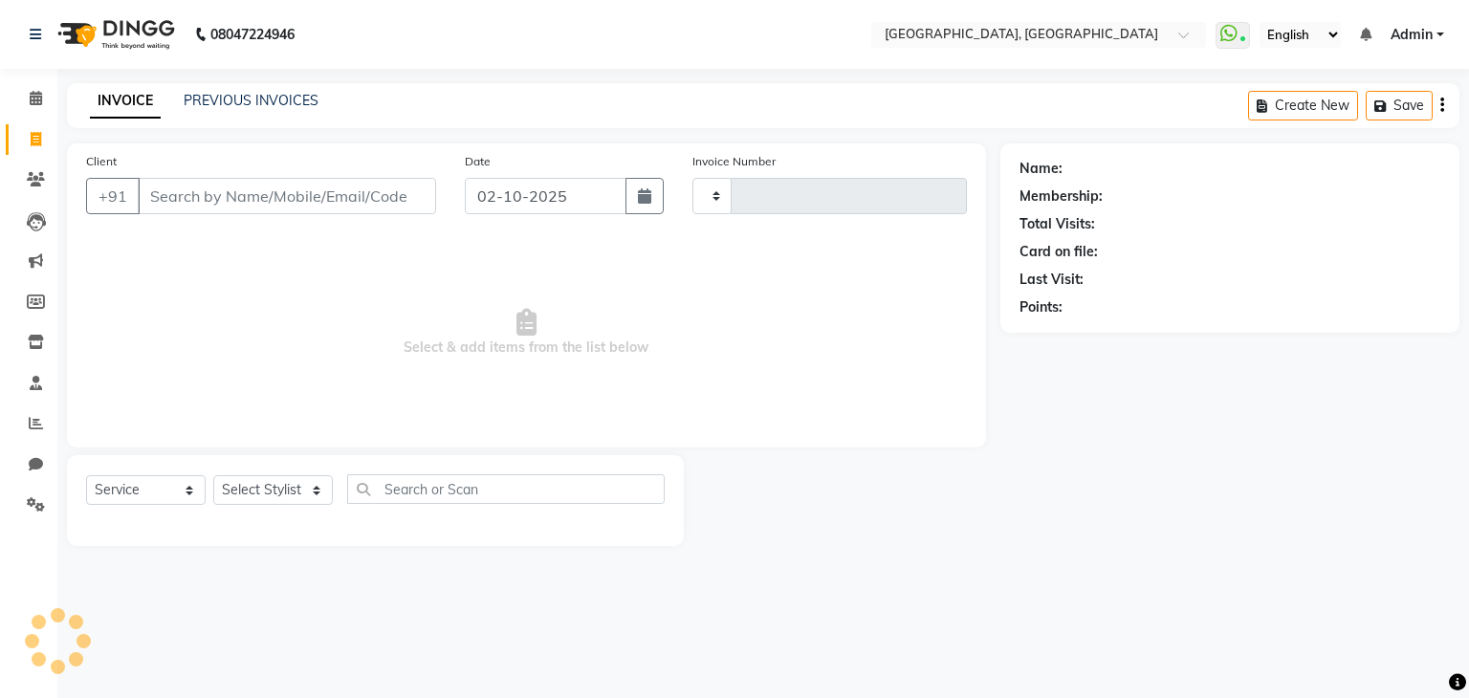
type input "2166"
select select "6682"
click at [18, 110] on link "Calendar" at bounding box center [29, 99] width 46 height 32
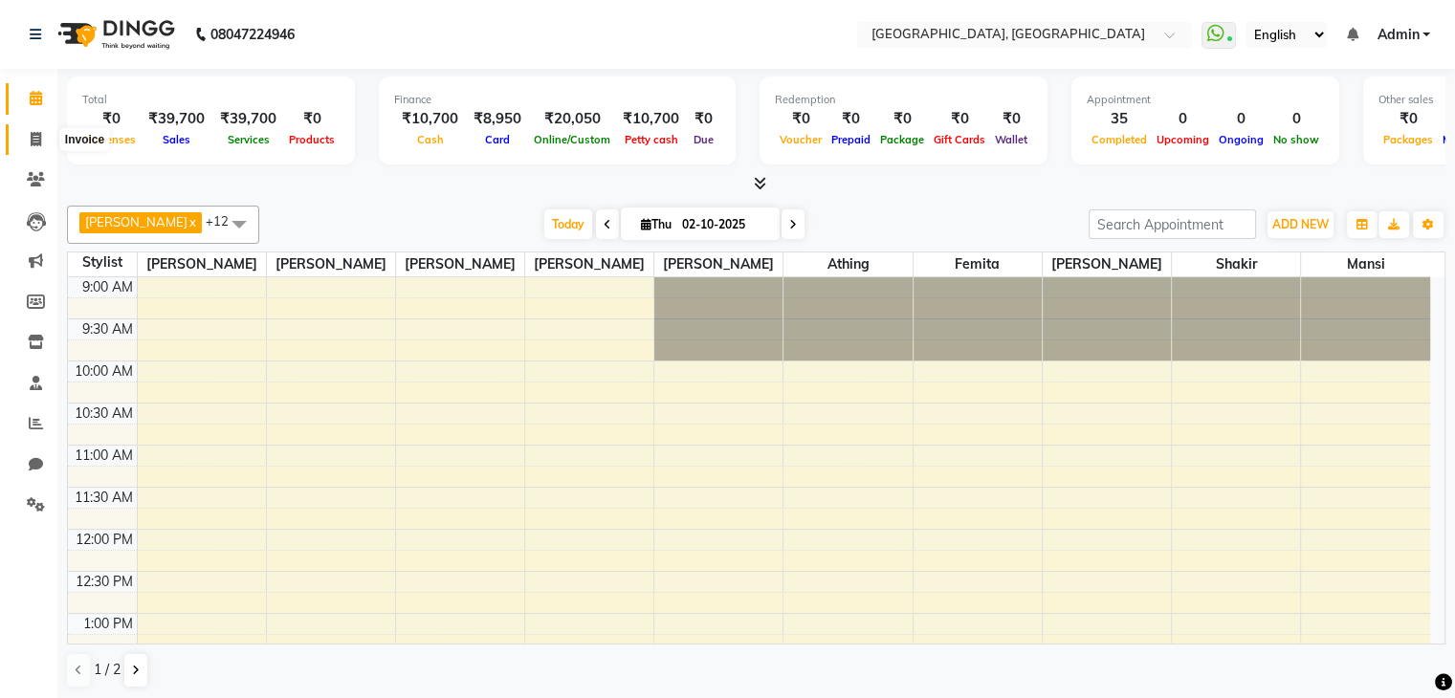
click at [22, 143] on span at bounding box center [35, 140] width 33 height 22
select select "6682"
select select "service"
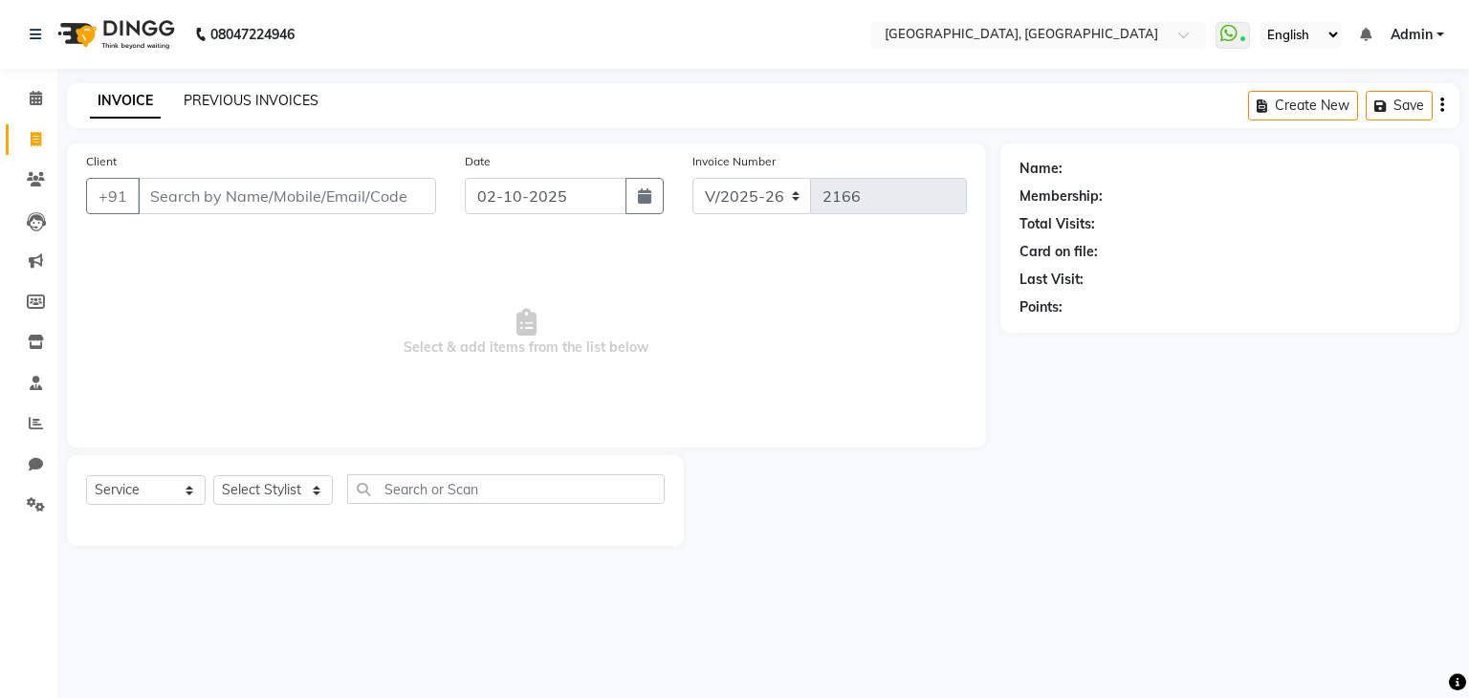
click at [206, 97] on link "PREVIOUS INVOICES" at bounding box center [251, 100] width 135 height 17
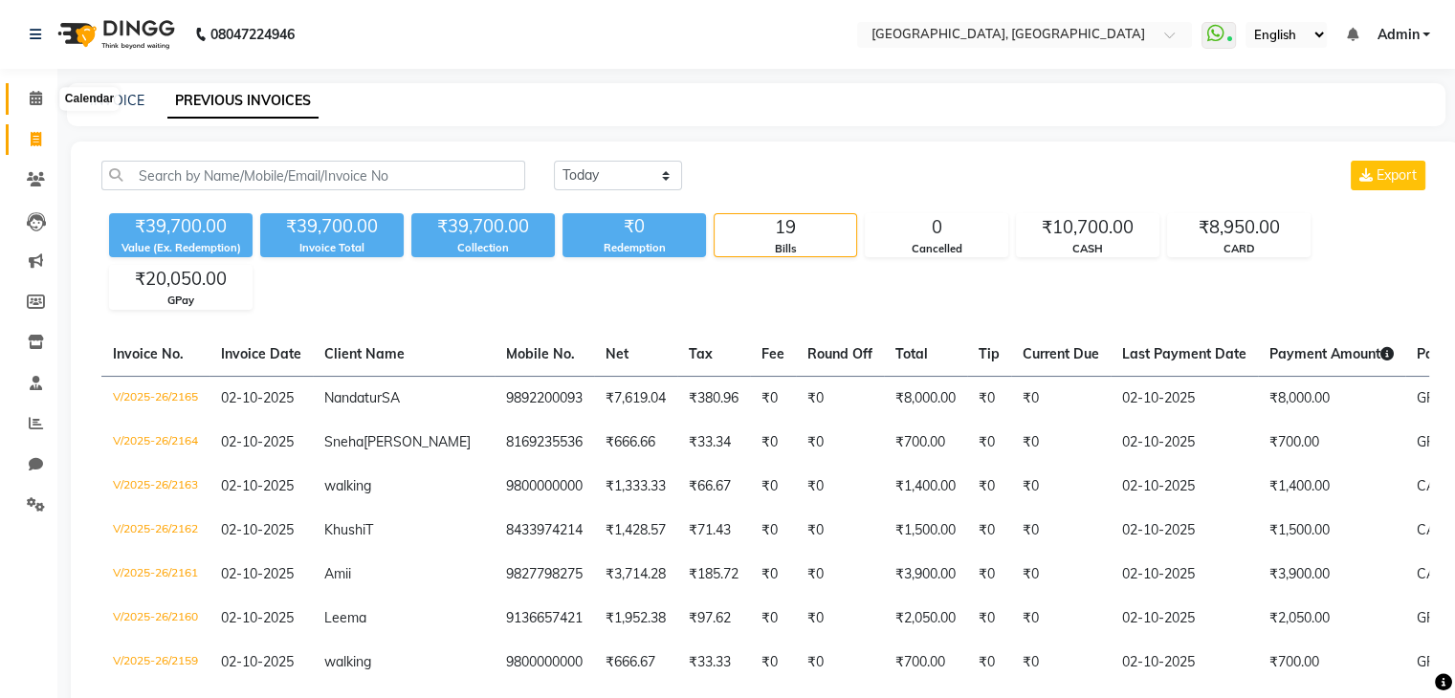
click at [26, 95] on span at bounding box center [35, 99] width 33 height 22
